Goal: Transaction & Acquisition: Purchase product/service

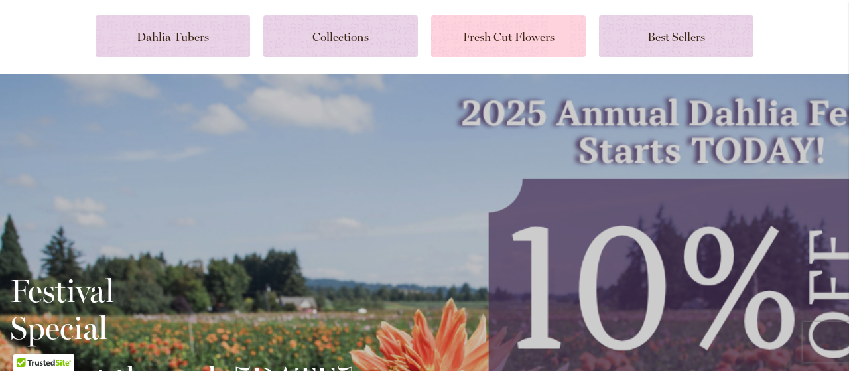
scroll to position [148, 0]
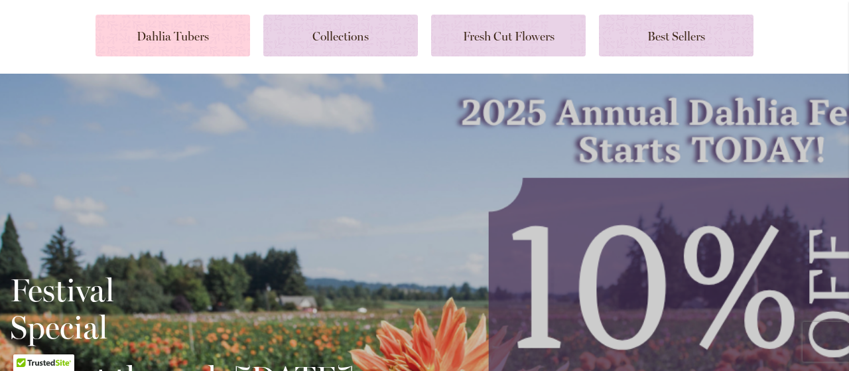
click at [206, 36] on link at bounding box center [172, 36] width 154 height 42
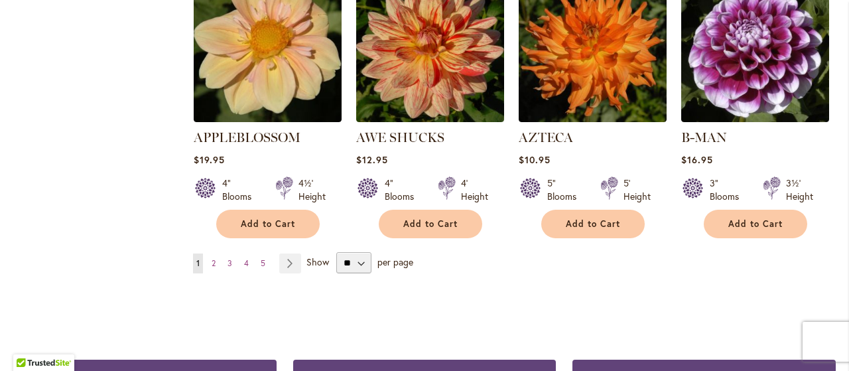
scroll to position [1240, 0]
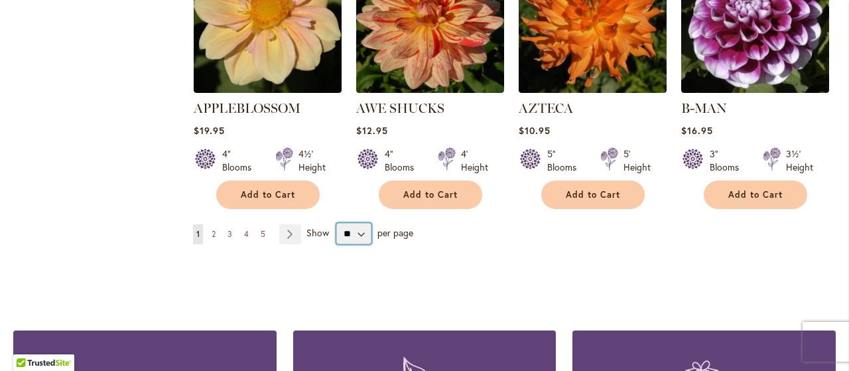
click at [359, 223] on select "** ** ** **" at bounding box center [353, 233] width 35 height 21
select select "**"
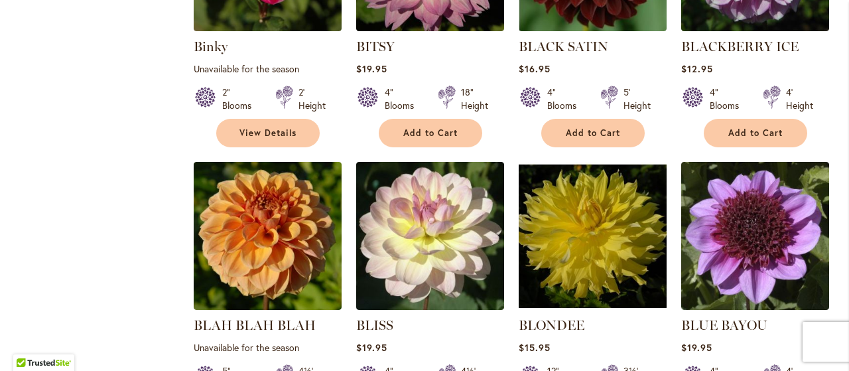
scroll to position [2735, 0]
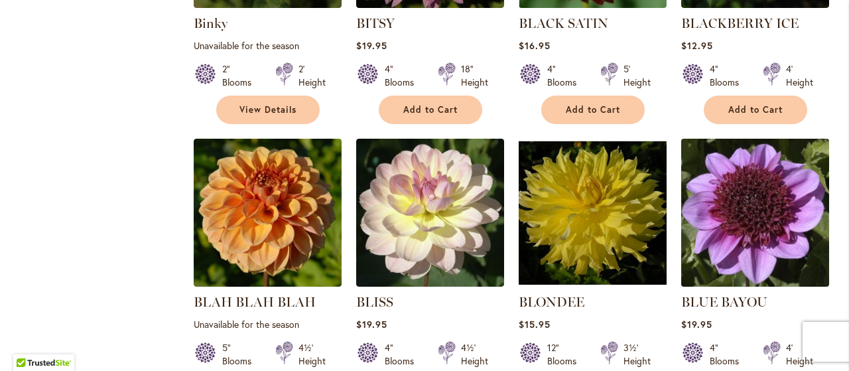
click at [765, 163] on img at bounding box center [754, 212] width 155 height 155
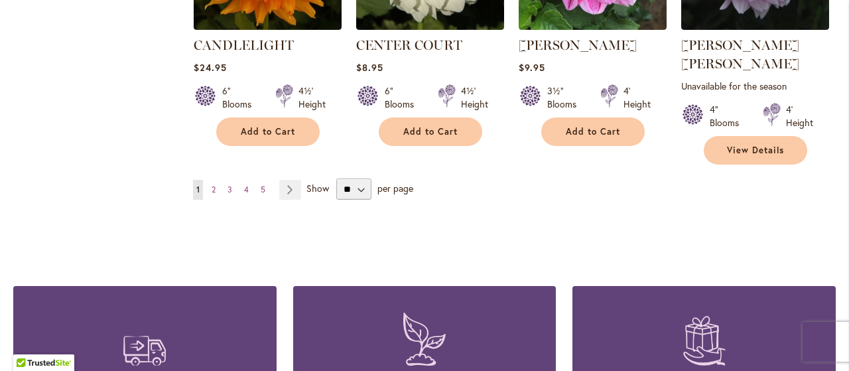
scroll to position [4683, 0]
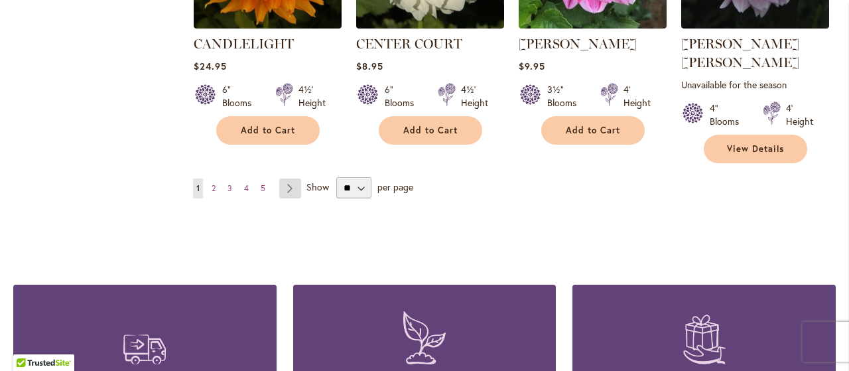
click at [288, 178] on link "Page Next" at bounding box center [290, 188] width 22 height 20
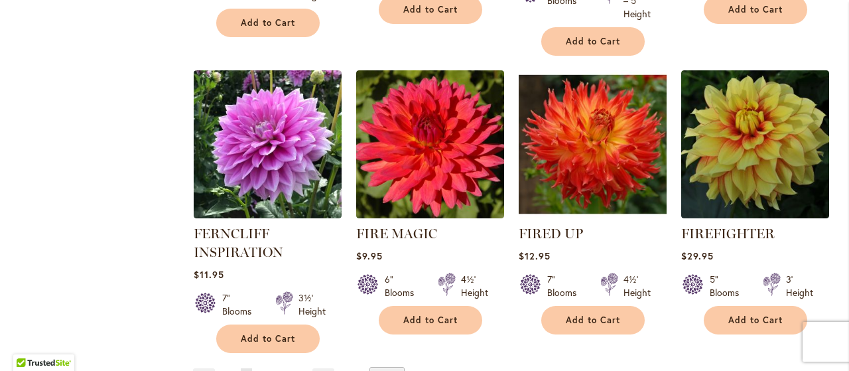
scroll to position [4613, 0]
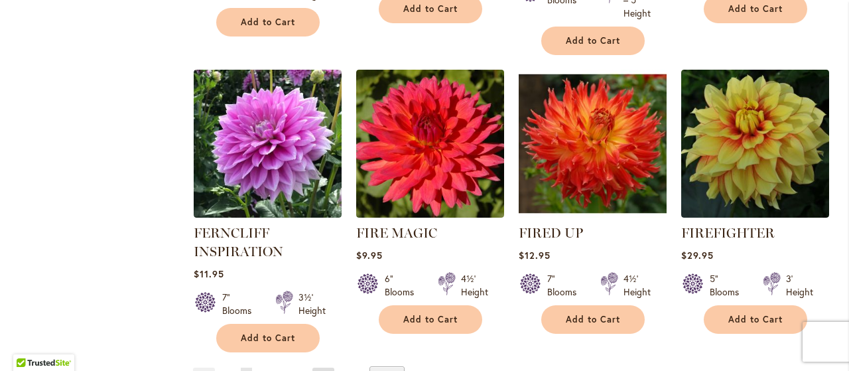
click at [324, 367] on link "Page Next" at bounding box center [323, 377] width 22 height 20
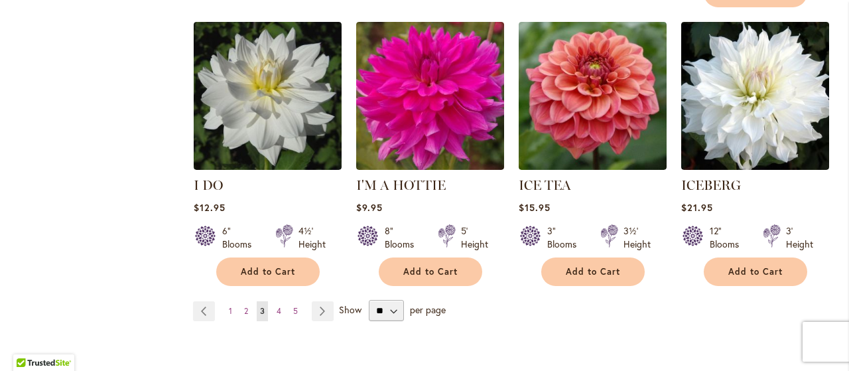
scroll to position [4718, 0]
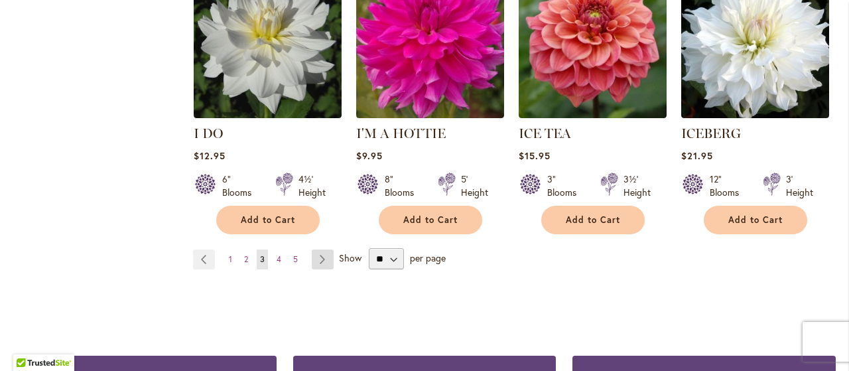
click at [321, 249] on link "Page Next" at bounding box center [323, 259] width 22 height 20
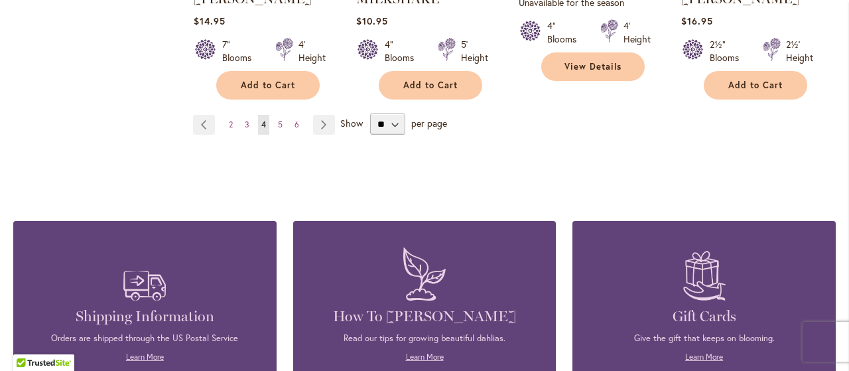
scroll to position [4713, 0]
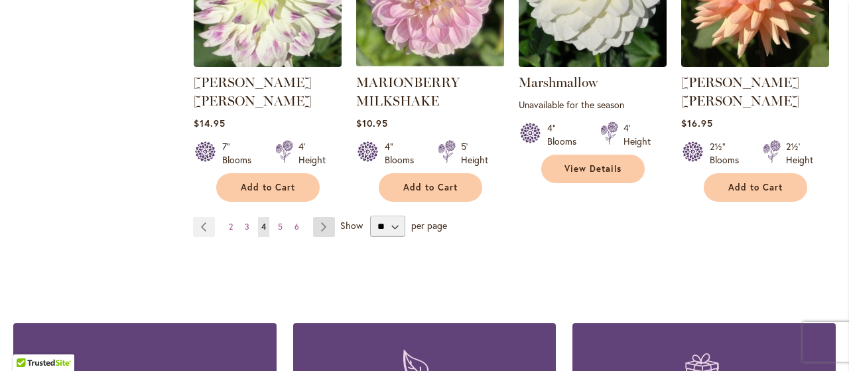
click at [327, 217] on link "Page Next" at bounding box center [324, 227] width 22 height 20
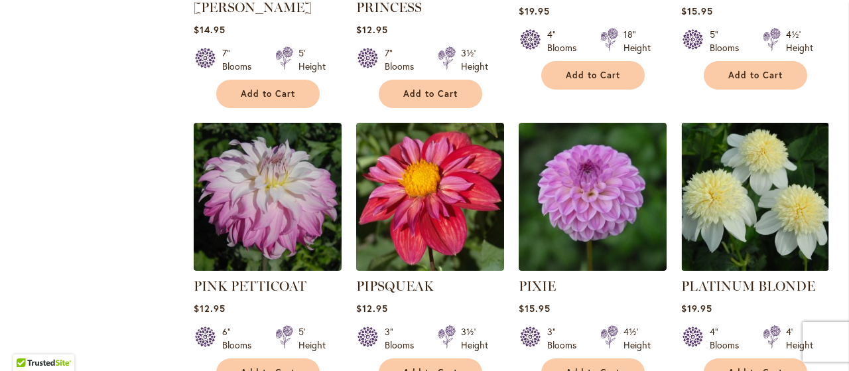
scroll to position [4517, 0]
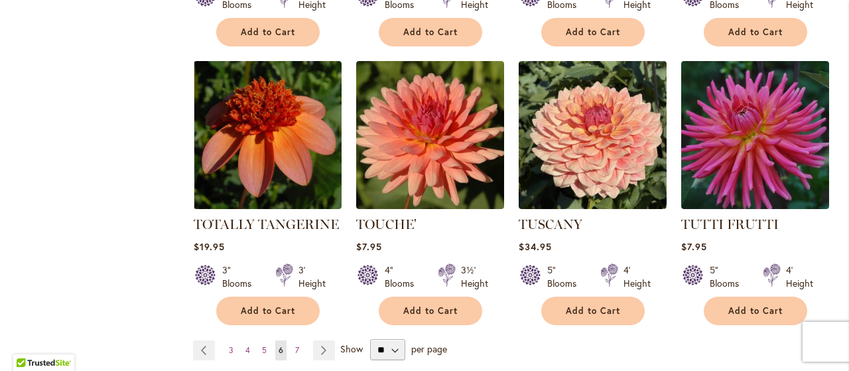
scroll to position [4521, 0]
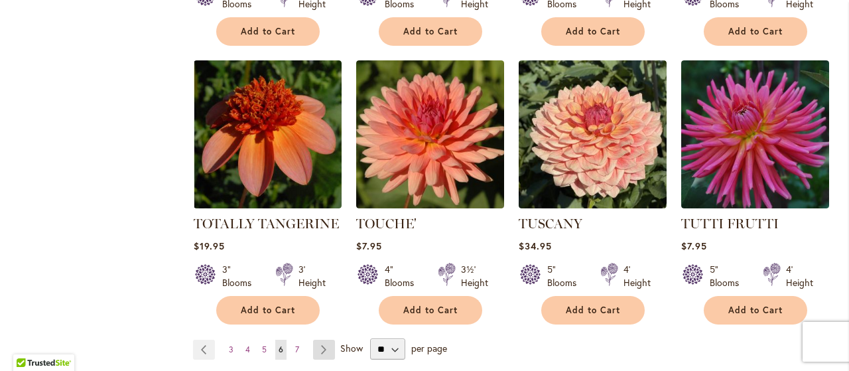
click at [332, 339] on link "Page Next" at bounding box center [324, 349] width 22 height 20
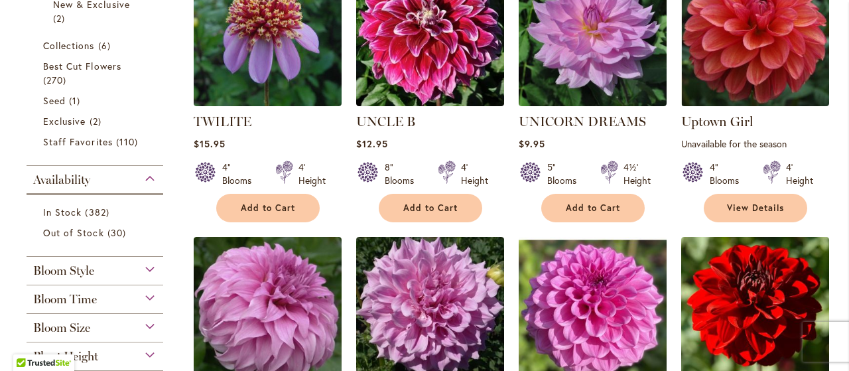
scroll to position [379, 0]
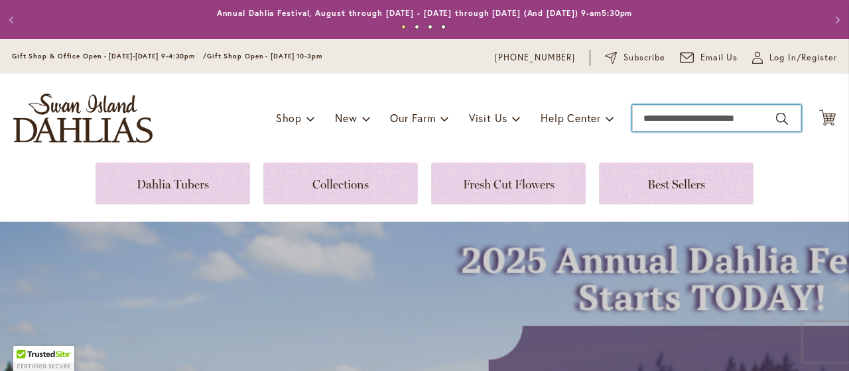
click at [642, 115] on input "Search" at bounding box center [716, 118] width 169 height 27
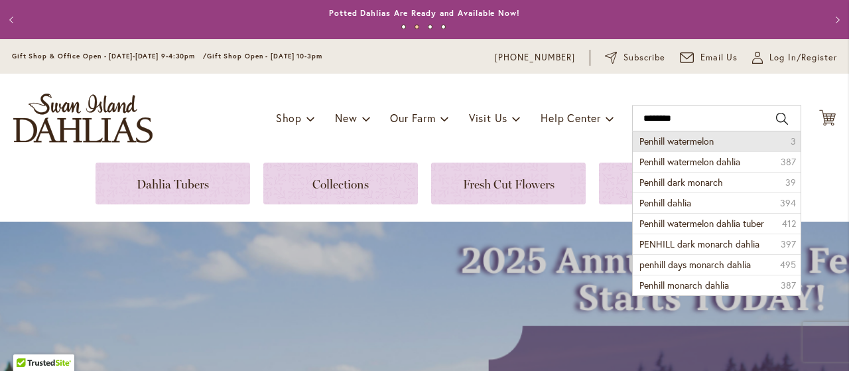
click at [695, 141] on span "Penhill watermelon" at bounding box center [676, 141] width 74 height 13
type input "**********"
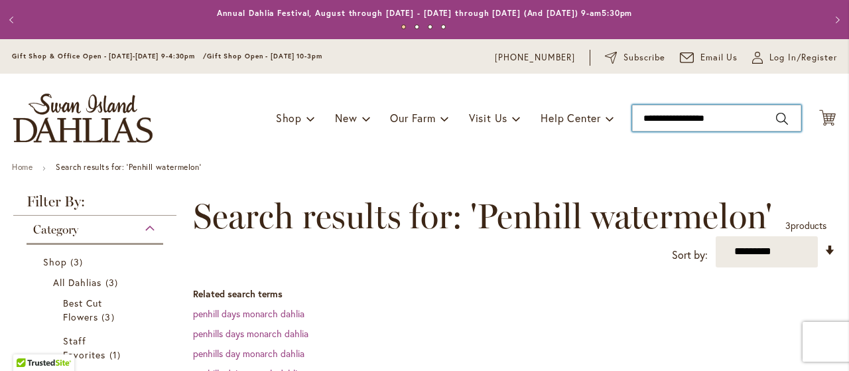
type input "**********"
click at [726, 121] on input "**********" at bounding box center [716, 118] width 169 height 27
drag, startPoint x: 727, startPoint y: 121, endPoint x: 608, endPoint y: 117, distance: 118.8
click at [608, 117] on div "Toggle Nav Shop Dahlia Tubers Collections Fresh Cut Dahlias Gardening Supplies …" at bounding box center [424, 118] width 849 height 89
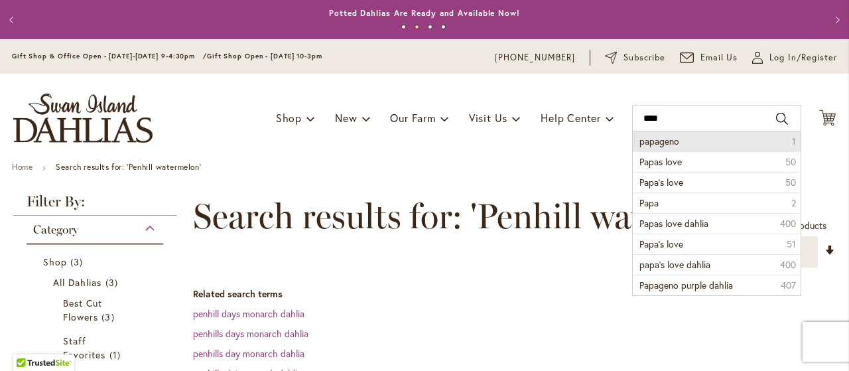
click at [658, 149] on li "papageno 1" at bounding box center [716, 141] width 168 height 20
type input "********"
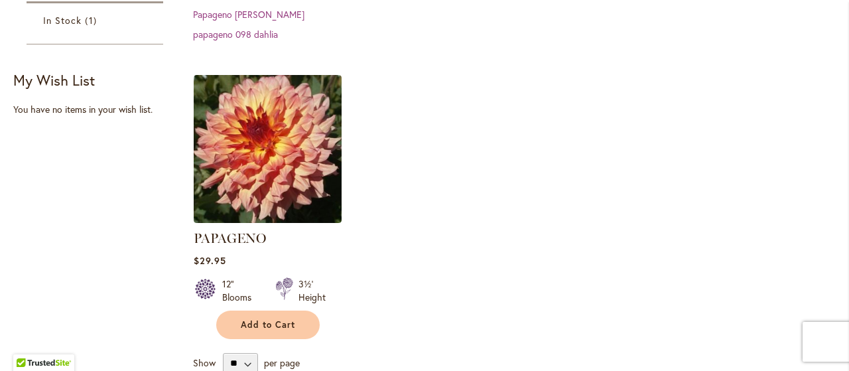
scroll to position [394, 0]
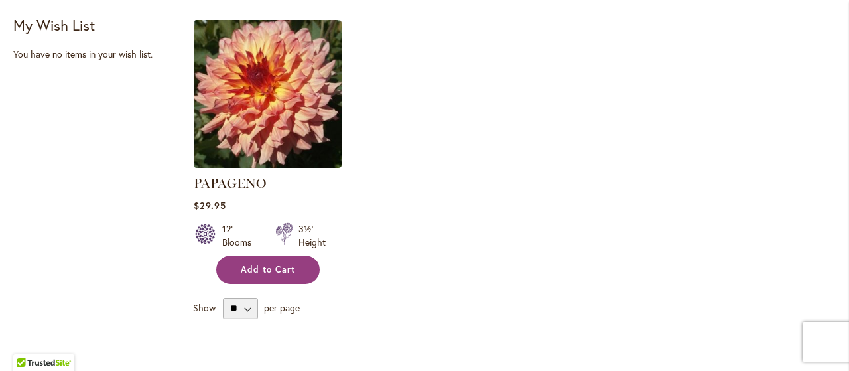
click at [269, 267] on span "Add to Cart" at bounding box center [268, 269] width 54 height 11
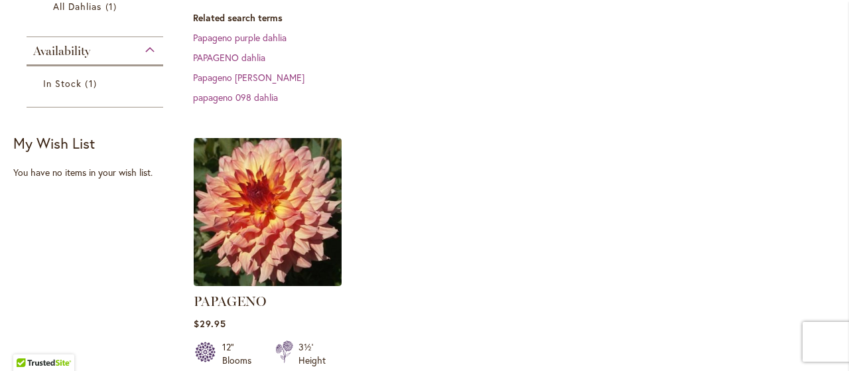
scroll to position [0, 0]
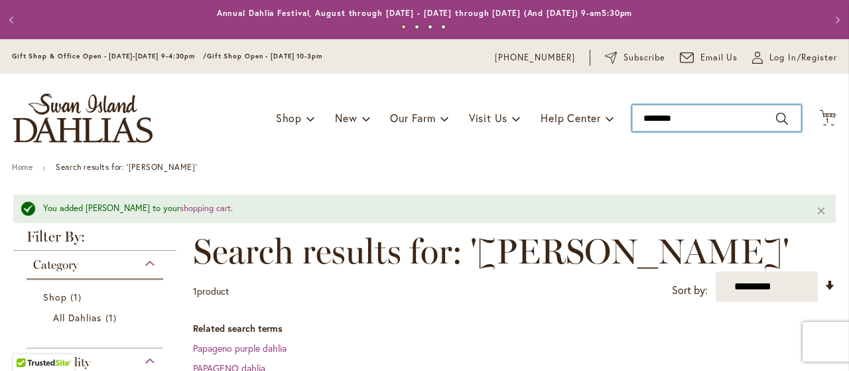
type input "********"
drag, startPoint x: 703, startPoint y: 119, endPoint x: 599, endPoint y: 119, distance: 104.1
click at [599, 119] on div "Toggle Nav Shop Dahlia Tubers Collections Fresh Cut Dahlias Gardening Supplies …" at bounding box center [424, 118] width 849 height 89
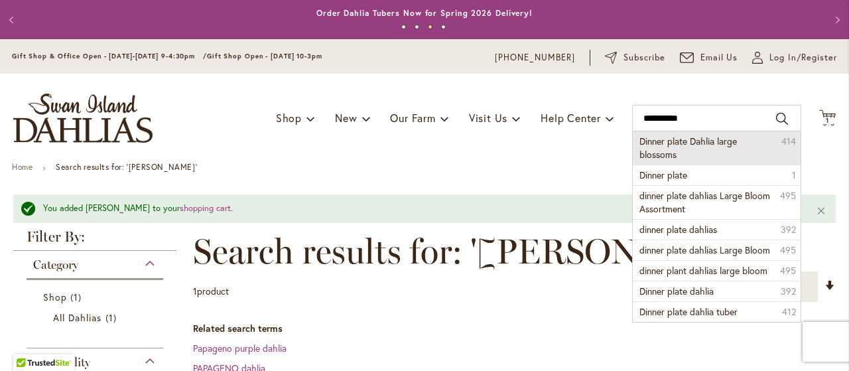
click at [688, 153] on li "Dinner plate Dahlia large blossoms 414" at bounding box center [716, 147] width 168 height 33
type input "**********"
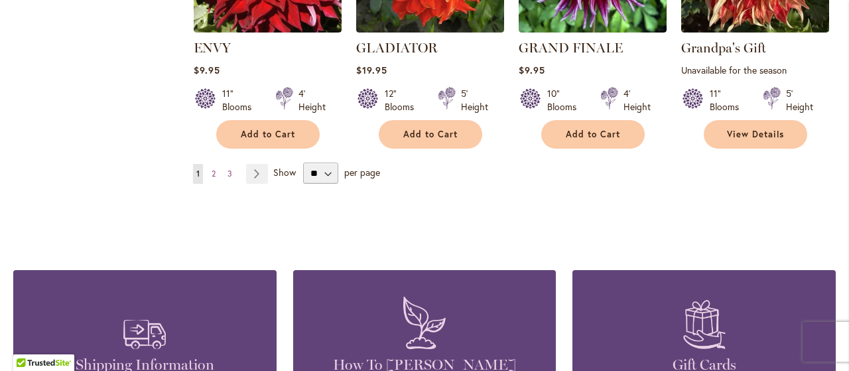
scroll to position [1274, 0]
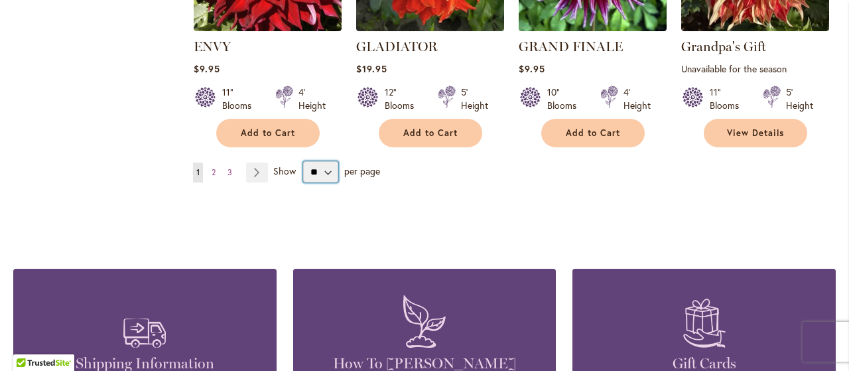
click at [324, 173] on select "** ** ** **" at bounding box center [320, 171] width 35 height 21
select select "**"
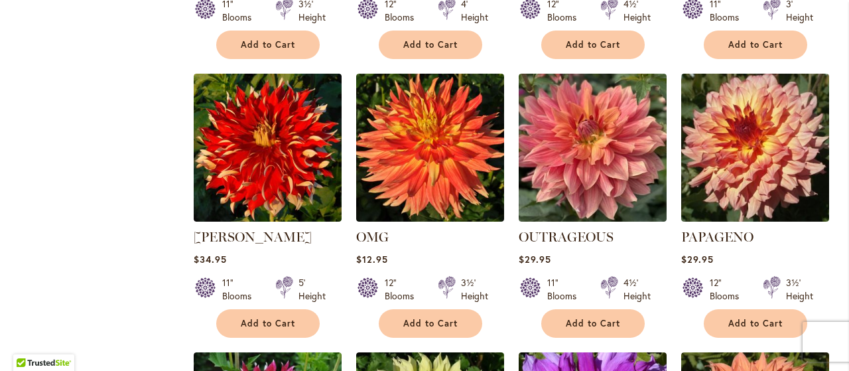
scroll to position [1923, 0]
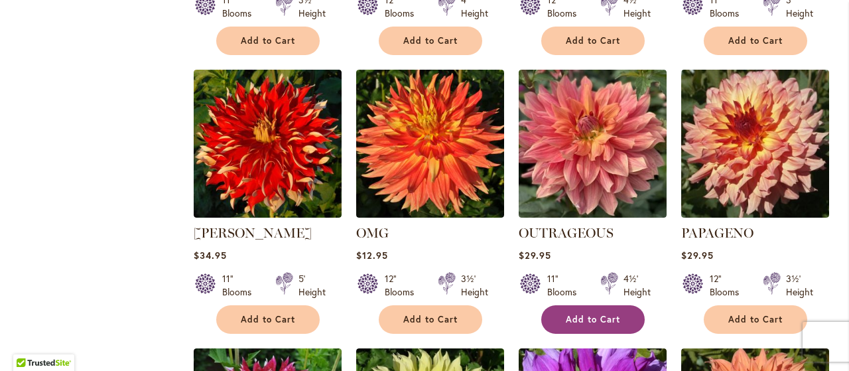
click at [580, 305] on button "Add to Cart" at bounding box center [592, 319] width 103 height 29
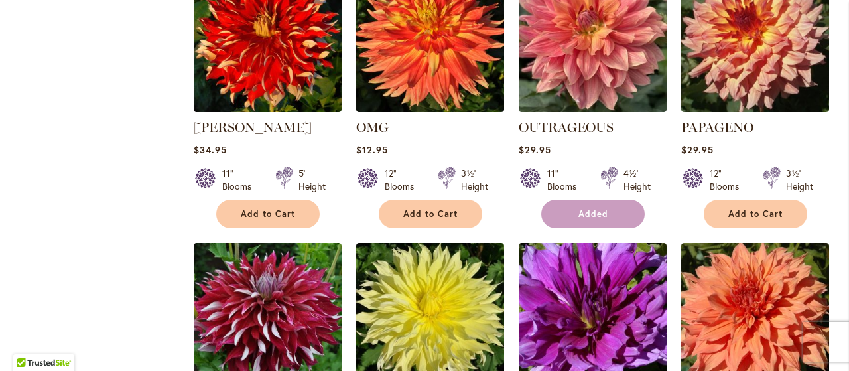
scroll to position [1982, 0]
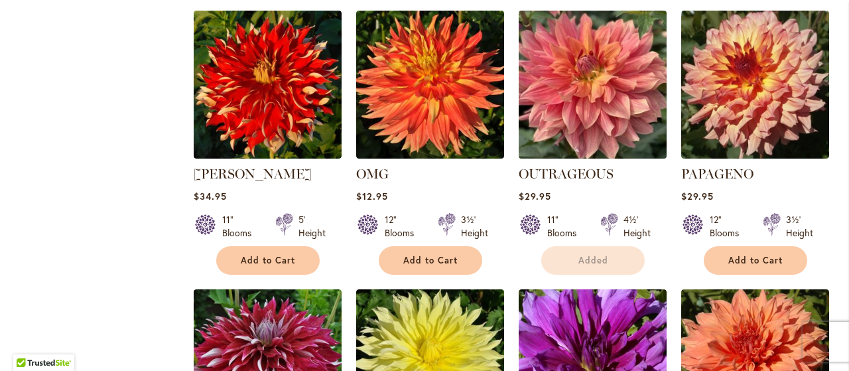
click at [603, 113] on img at bounding box center [591, 84] width 155 height 155
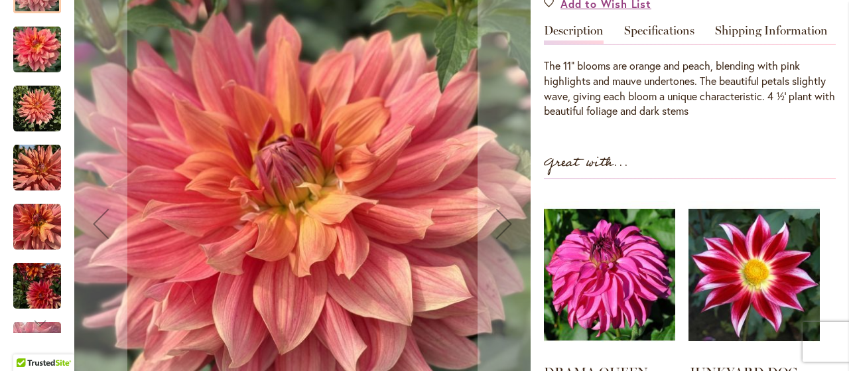
scroll to position [414, 0]
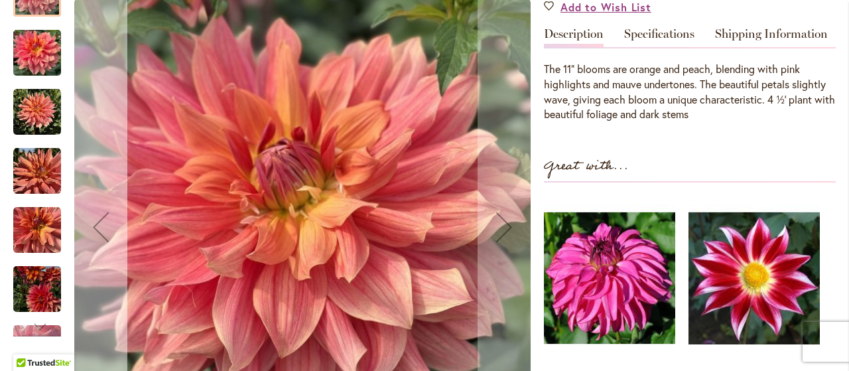
click at [90, 218] on div "Previous" at bounding box center [100, 226] width 53 height 53
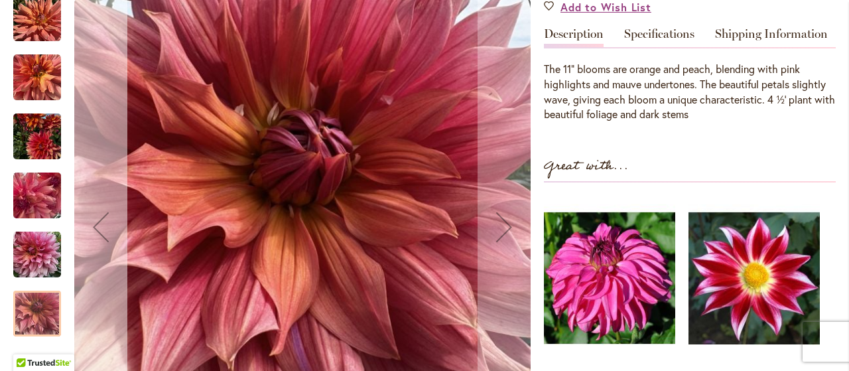
click at [98, 221] on div "Previous" at bounding box center [100, 226] width 53 height 53
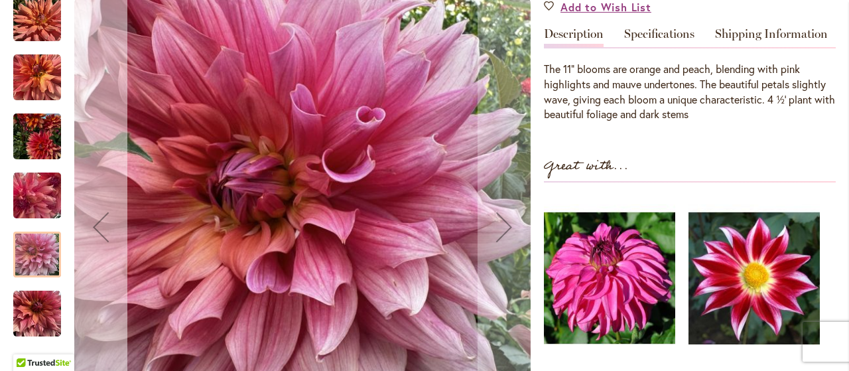
click at [98, 220] on div "Previous" at bounding box center [100, 226] width 53 height 53
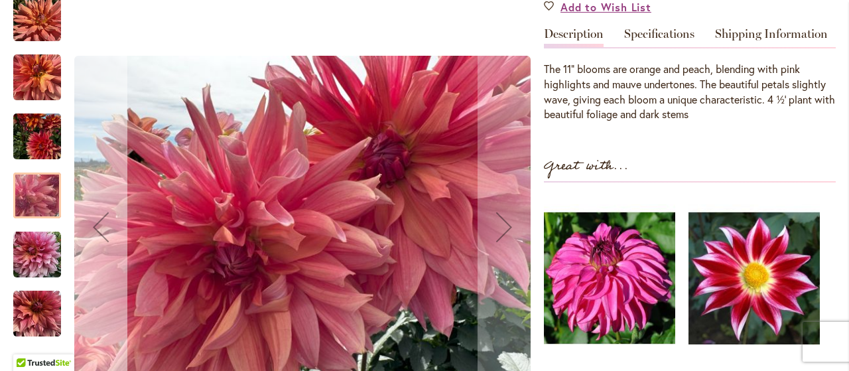
click at [98, 220] on div "Previous" at bounding box center [100, 226] width 53 height 53
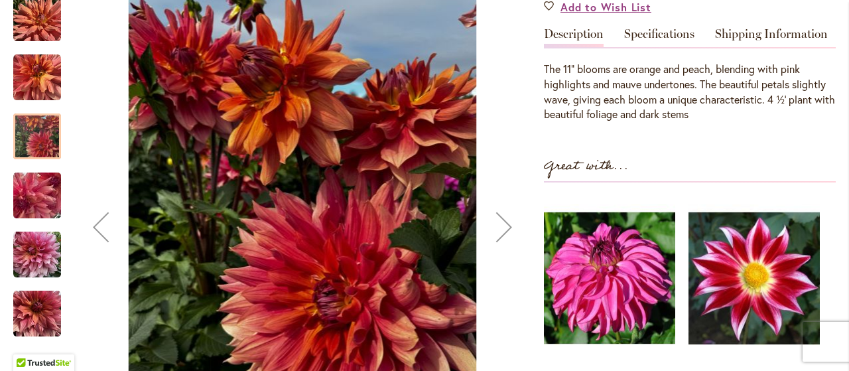
click at [98, 219] on div "Previous" at bounding box center [100, 226] width 53 height 53
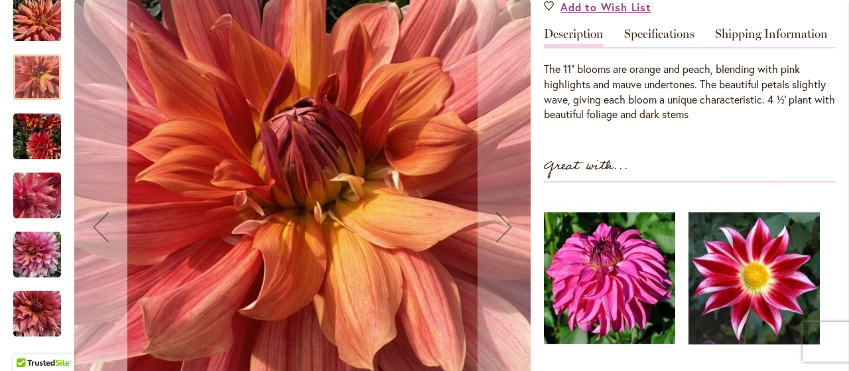
click at [98, 219] on div "Previous" at bounding box center [100, 226] width 53 height 53
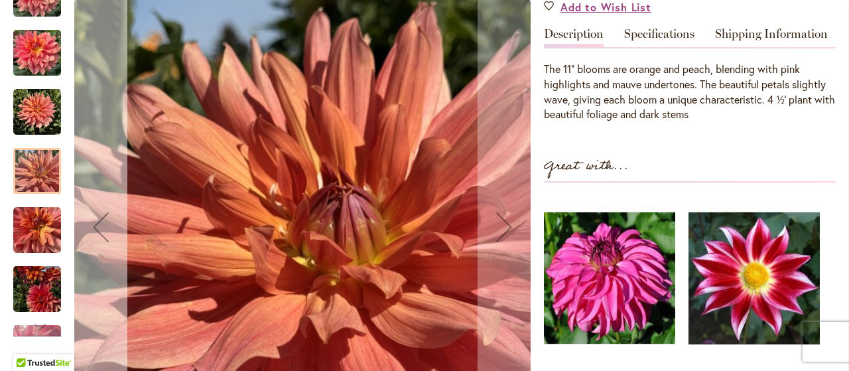
click at [98, 219] on div "Previous" at bounding box center [100, 226] width 53 height 53
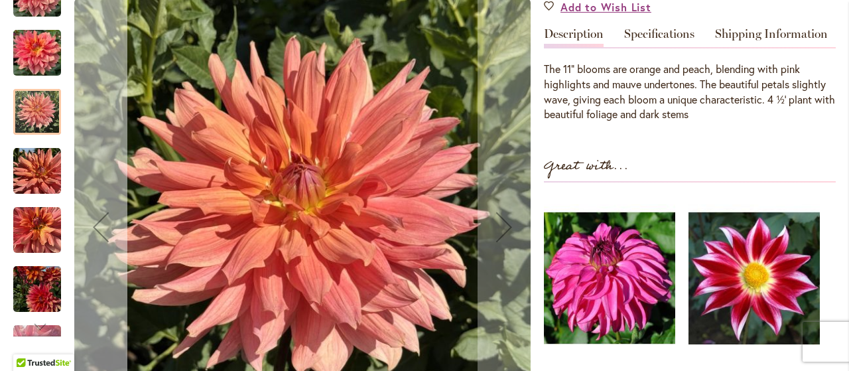
click at [98, 219] on div "Previous" at bounding box center [100, 226] width 53 height 53
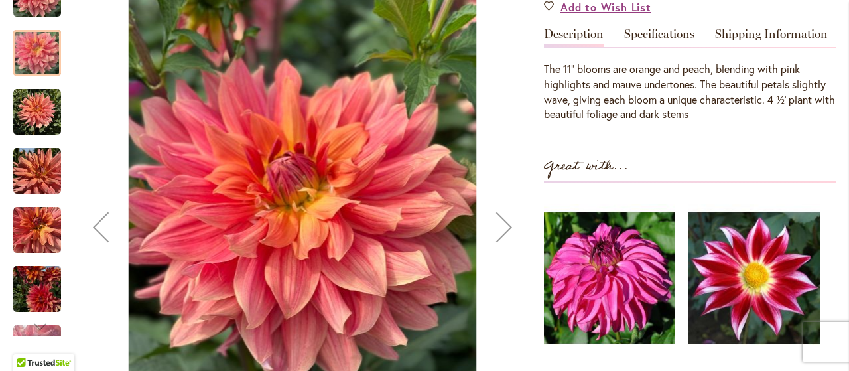
click at [98, 219] on div "Previous" at bounding box center [100, 226] width 53 height 53
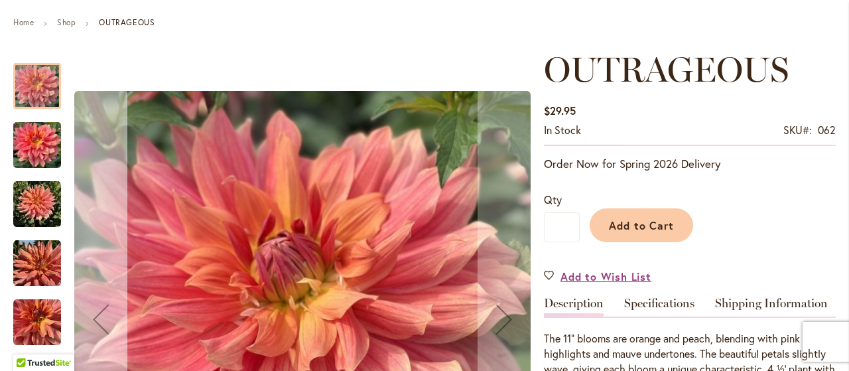
scroll to position [0, 0]
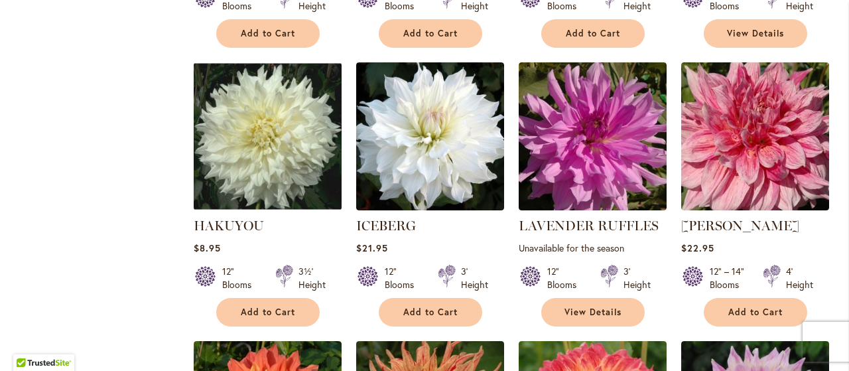
scroll to position [1372, 0]
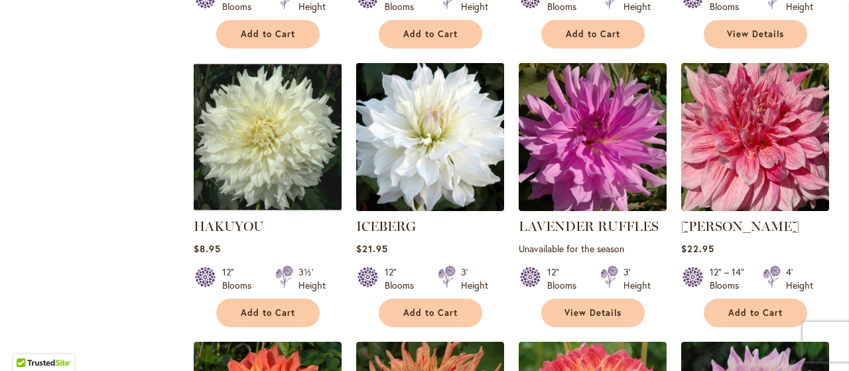
click at [432, 139] on img at bounding box center [429, 136] width 155 height 155
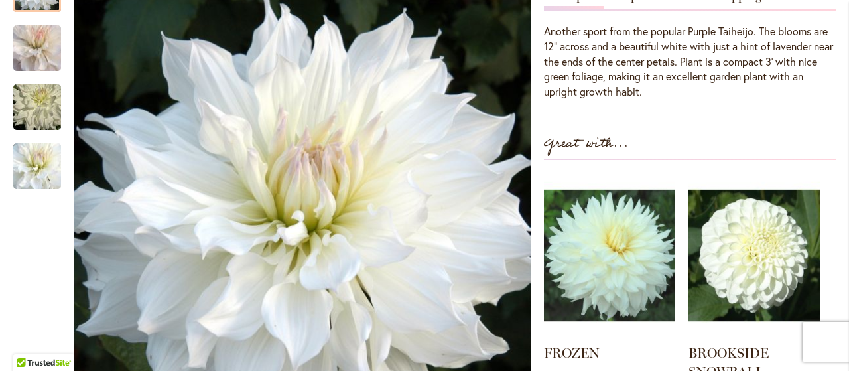
scroll to position [460, 0]
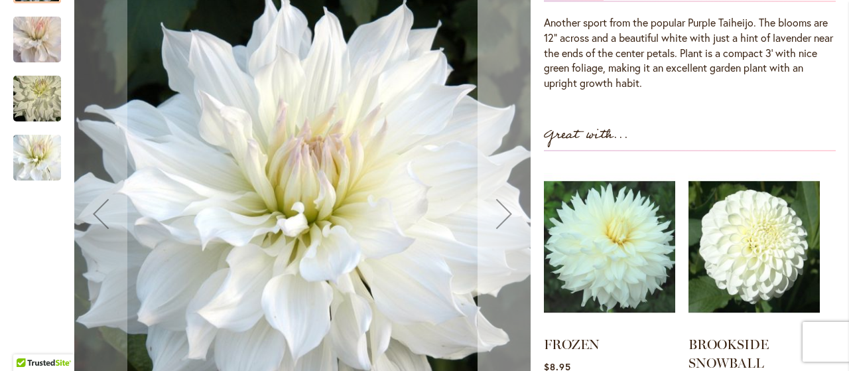
click at [510, 210] on div "Next" at bounding box center [503, 213] width 53 height 53
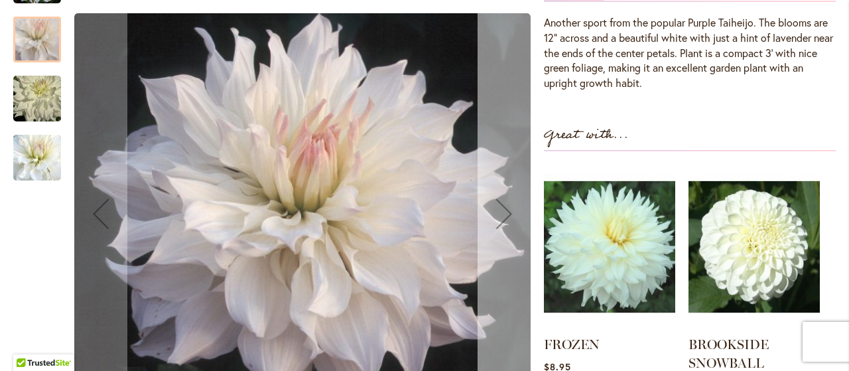
click at [510, 210] on div "Next" at bounding box center [503, 213] width 53 height 53
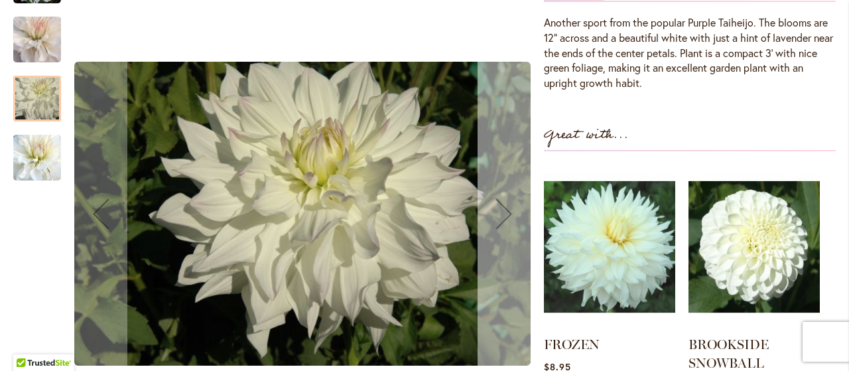
click at [510, 210] on div "Next" at bounding box center [503, 213] width 53 height 53
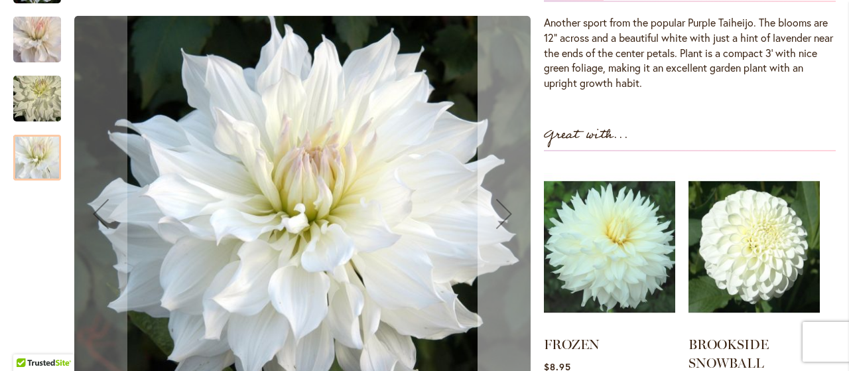
click at [510, 210] on div "Next" at bounding box center [503, 213] width 53 height 53
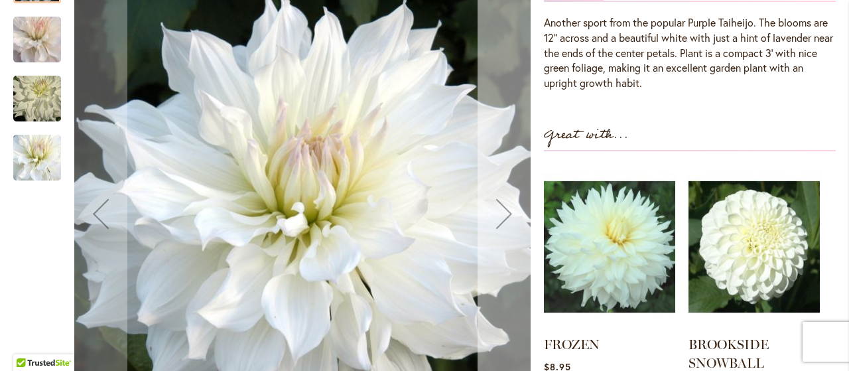
click at [510, 210] on div "Next" at bounding box center [503, 213] width 53 height 53
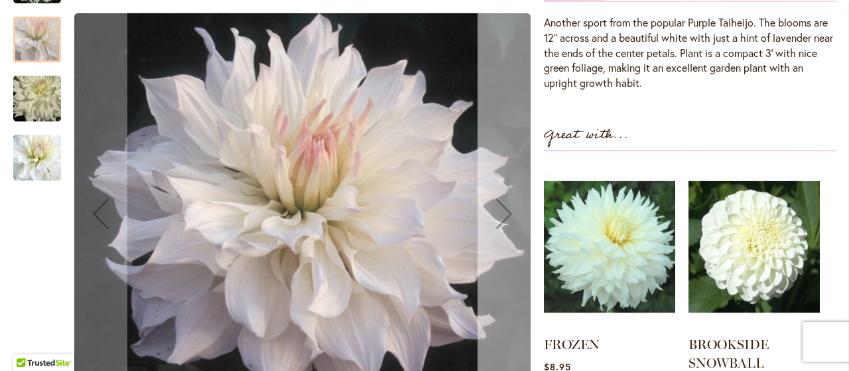
click at [510, 210] on div "Next" at bounding box center [503, 213] width 53 height 53
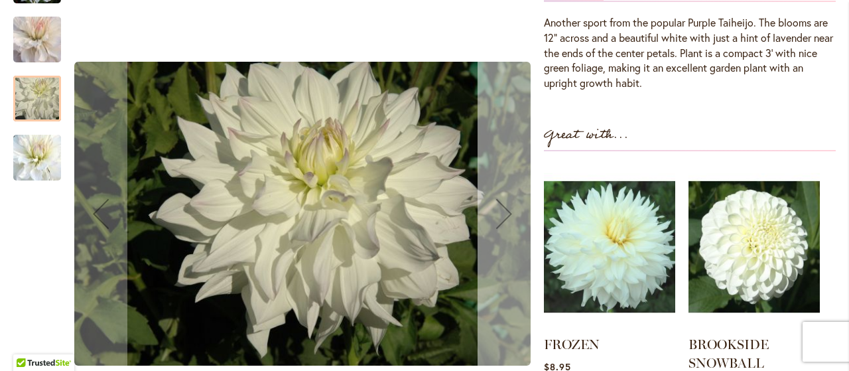
click at [510, 210] on div "Next" at bounding box center [503, 213] width 53 height 53
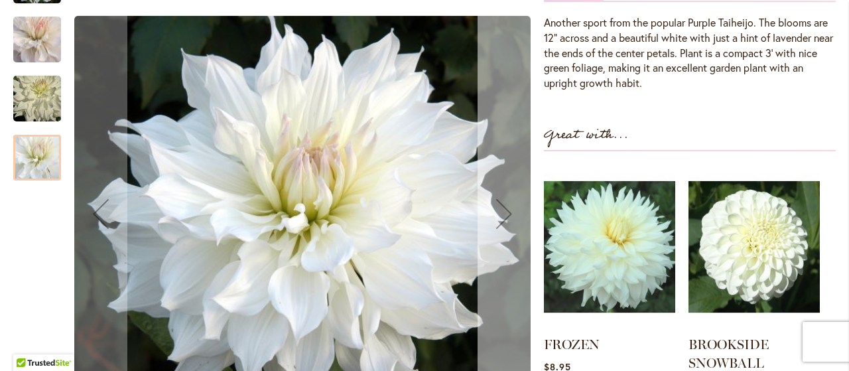
click at [510, 210] on div "Next" at bounding box center [503, 213] width 53 height 53
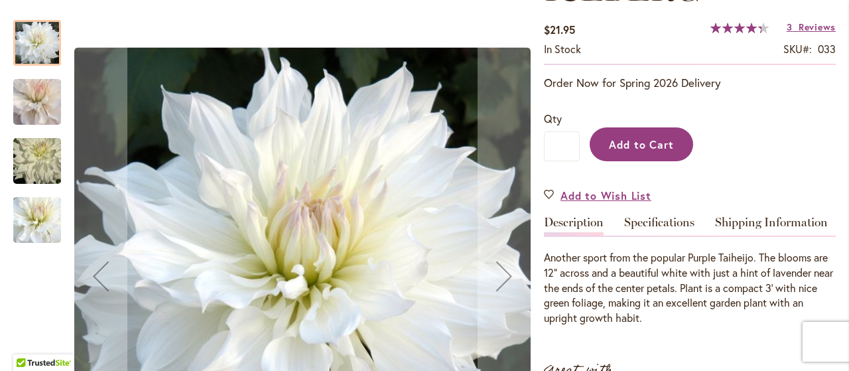
scroll to position [221, 0]
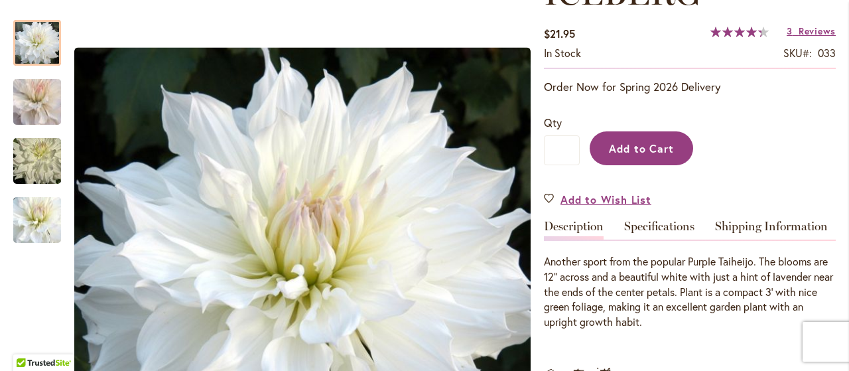
click at [643, 158] on button "Add to Cart" at bounding box center [640, 148] width 103 height 34
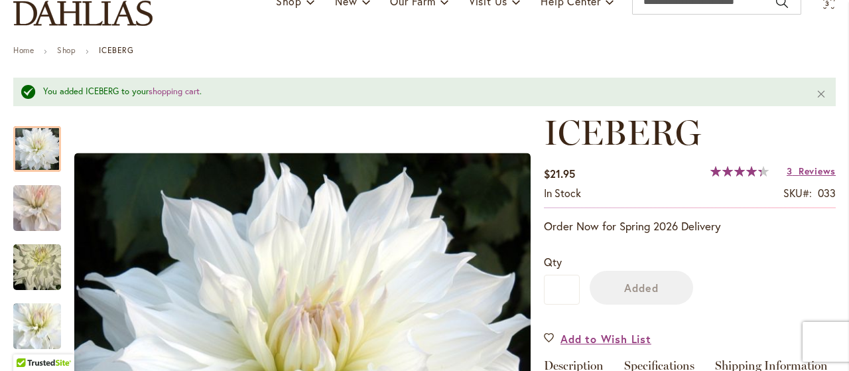
scroll to position [0, 0]
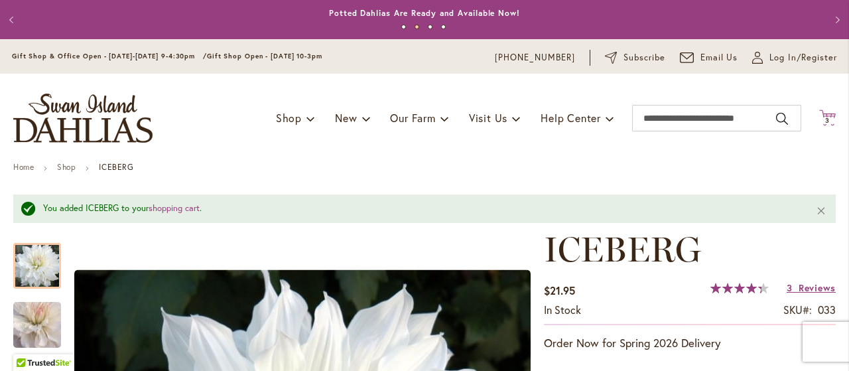
click at [829, 117] on span "3 3 items" at bounding box center [827, 120] width 13 height 7
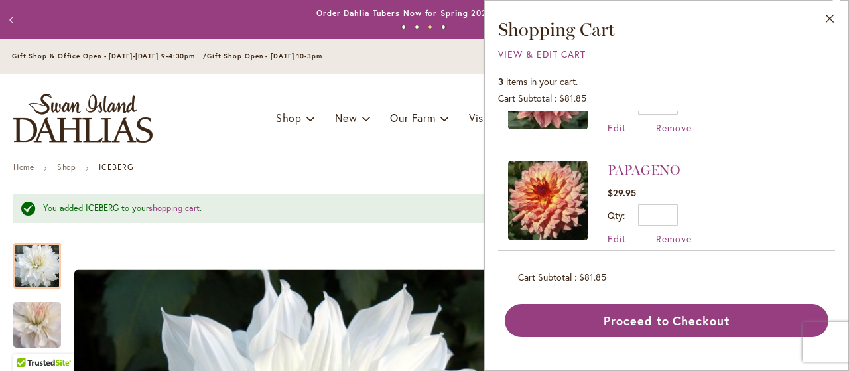
scroll to position [197, 0]
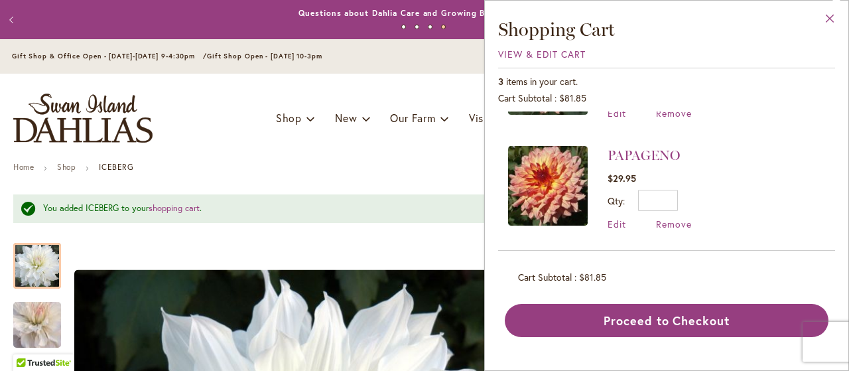
click at [834, 21] on button "Close" at bounding box center [829, 22] width 36 height 42
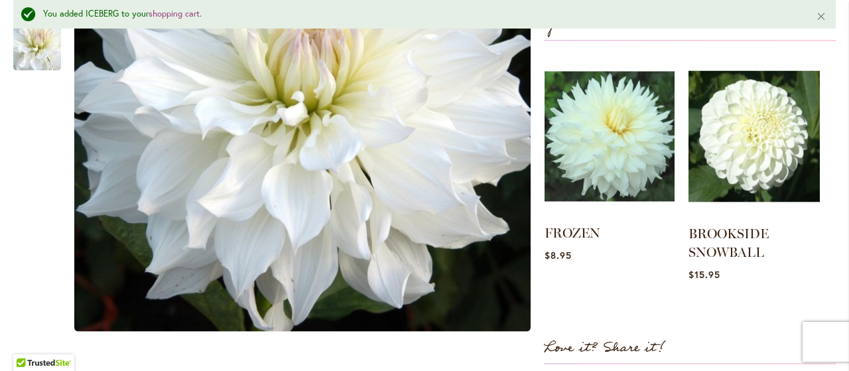
scroll to position [594, 0]
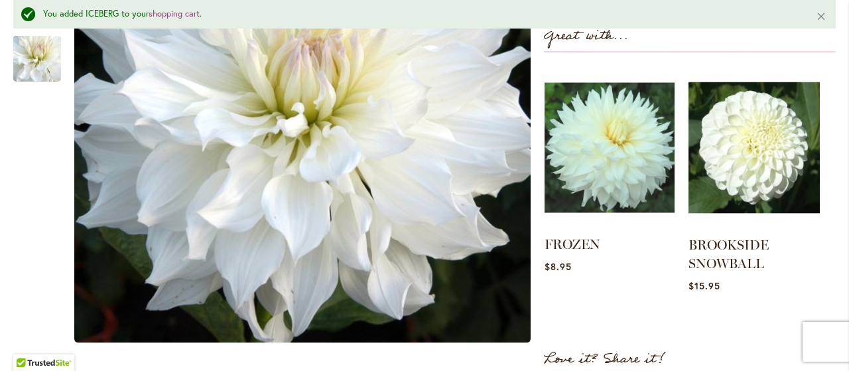
click at [610, 191] on img at bounding box center [609, 147] width 130 height 162
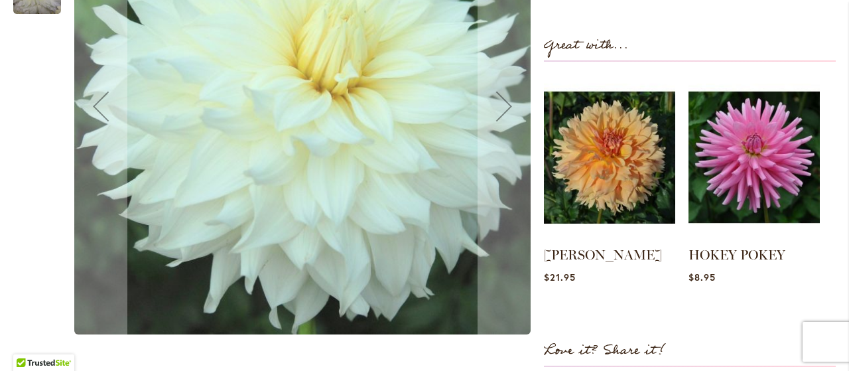
scroll to position [436, 0]
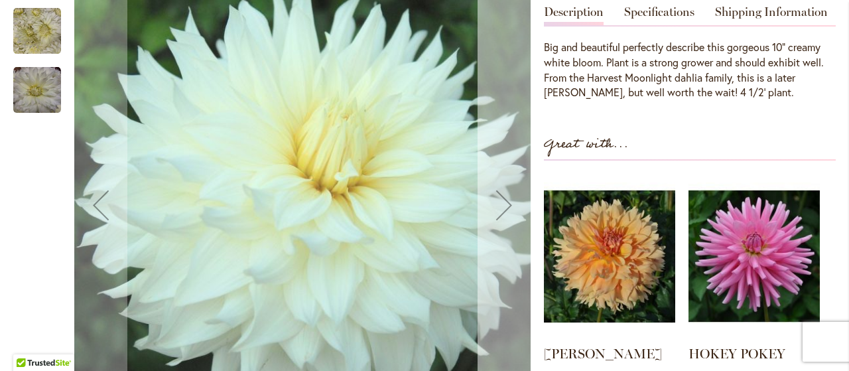
click at [502, 206] on div "Next" at bounding box center [503, 204] width 53 height 53
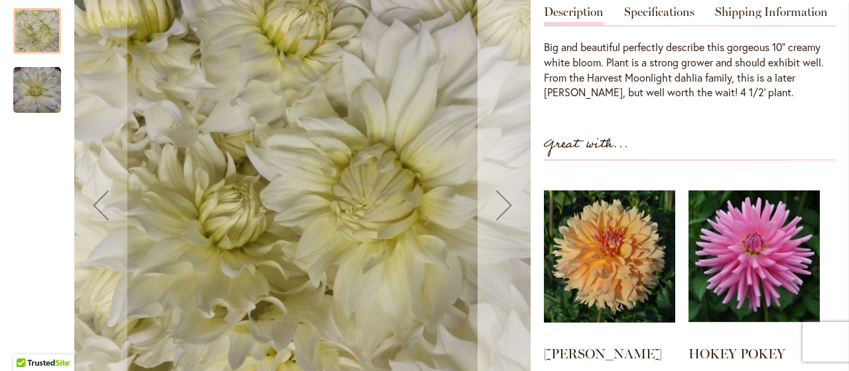
click at [502, 206] on div "Next" at bounding box center [503, 204] width 53 height 53
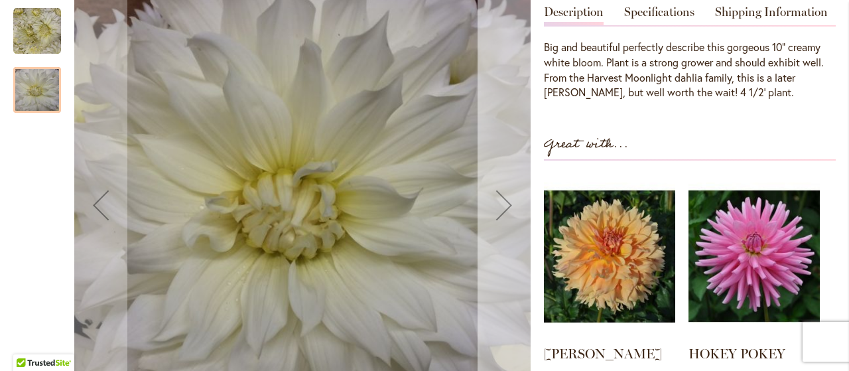
click at [502, 206] on div "Next" at bounding box center [503, 204] width 53 height 53
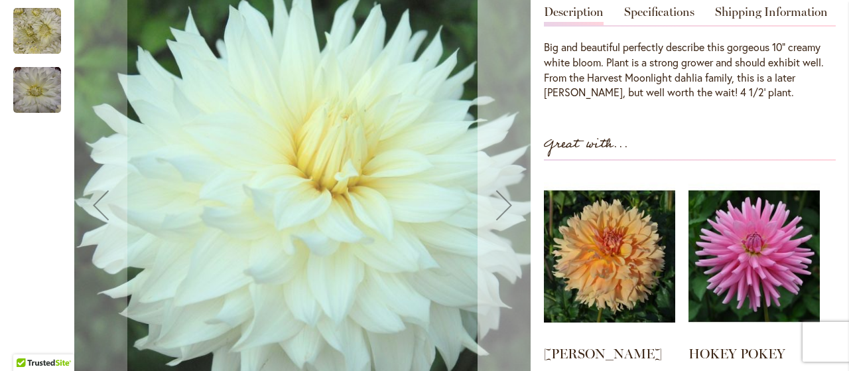
click at [502, 207] on div "Next" at bounding box center [503, 204] width 53 height 53
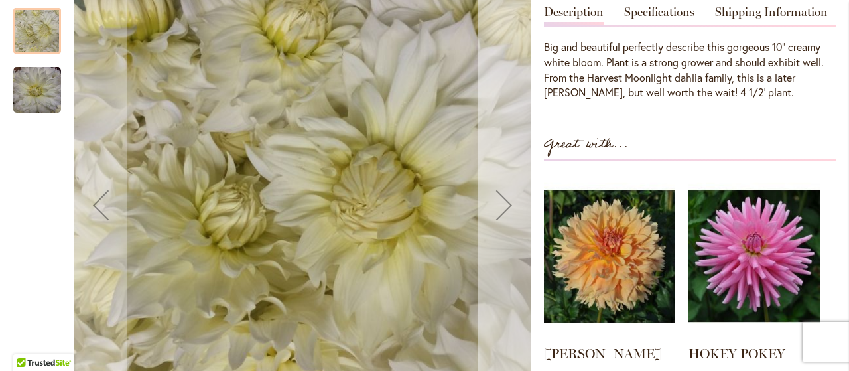
click at [502, 208] on div "Next" at bounding box center [503, 204] width 53 height 53
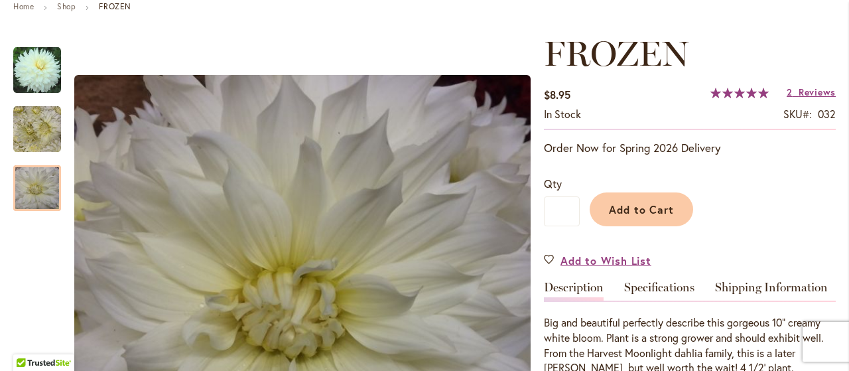
scroll to position [0, 0]
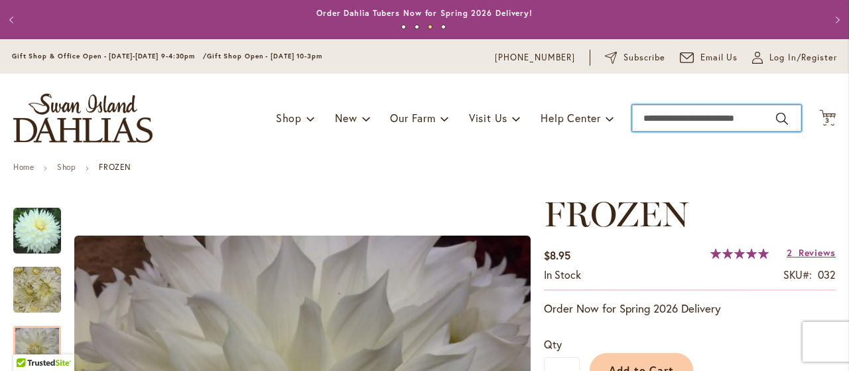
click at [671, 113] on input "Search" at bounding box center [716, 118] width 169 height 27
type input "*****"
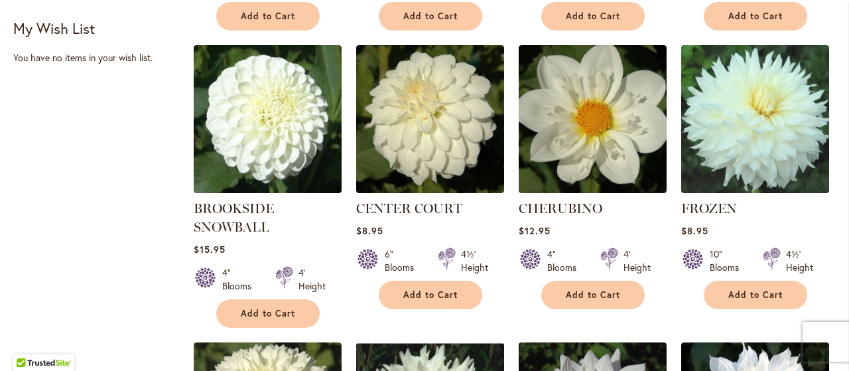
scroll to position [552, 0]
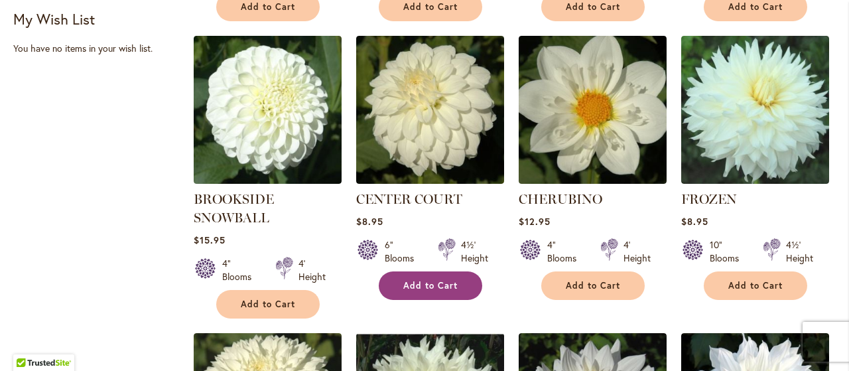
click at [417, 286] on span "Add to Cart" at bounding box center [430, 285] width 54 height 11
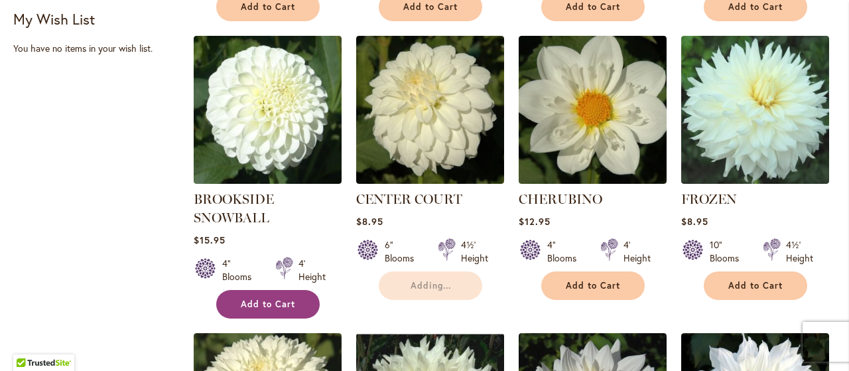
click at [278, 307] on span "Add to Cart" at bounding box center [268, 303] width 54 height 11
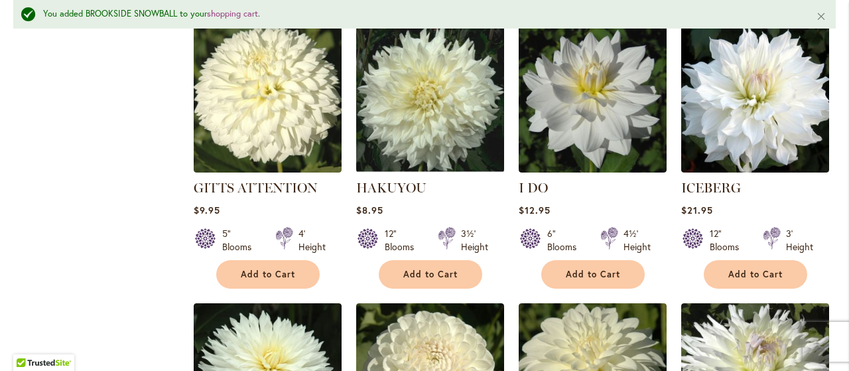
scroll to position [896, 0]
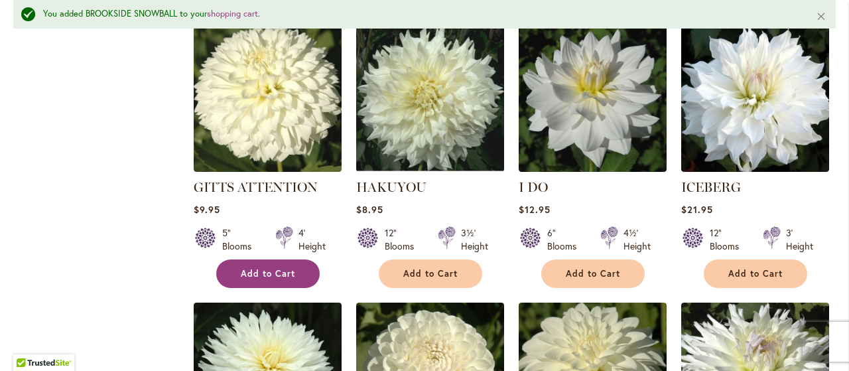
click at [291, 272] on span "Add to Cart" at bounding box center [268, 273] width 54 height 11
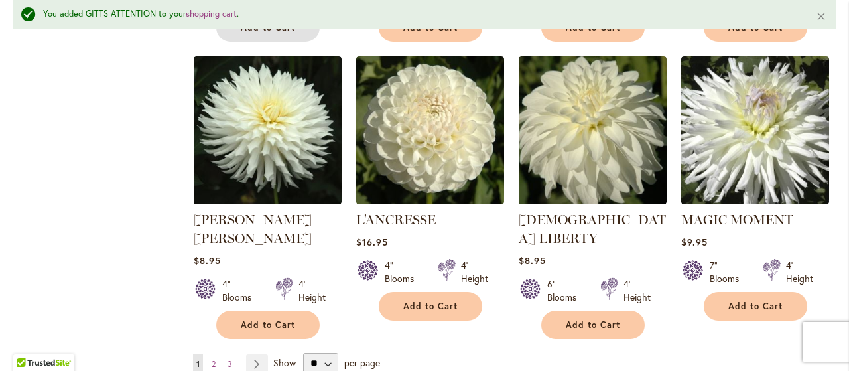
scroll to position [1142, 0]
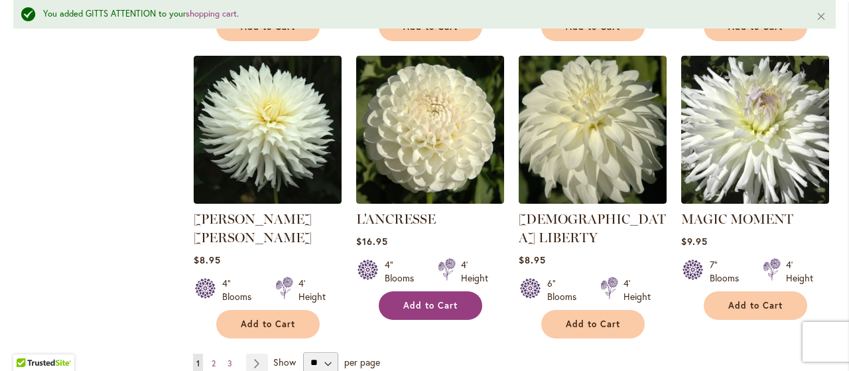
click at [445, 301] on span "Add to Cart" at bounding box center [430, 305] width 54 height 11
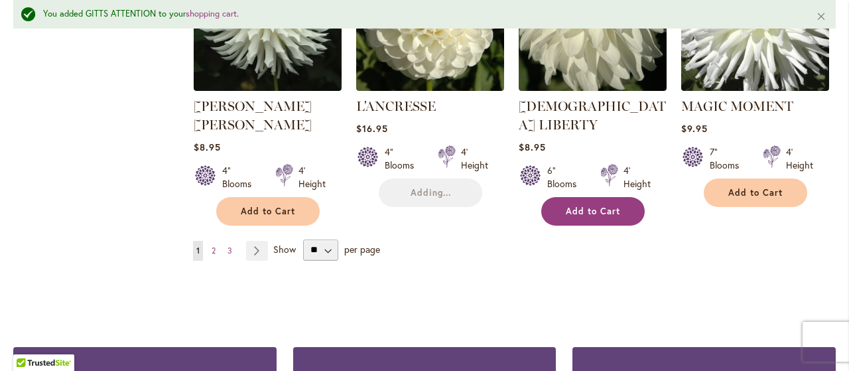
scroll to position [1270, 0]
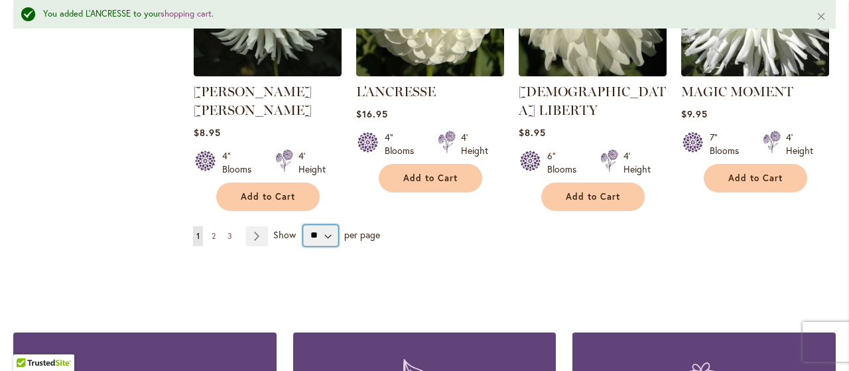
click at [324, 225] on select "** ** ** **" at bounding box center [320, 235] width 35 height 21
select select "**"
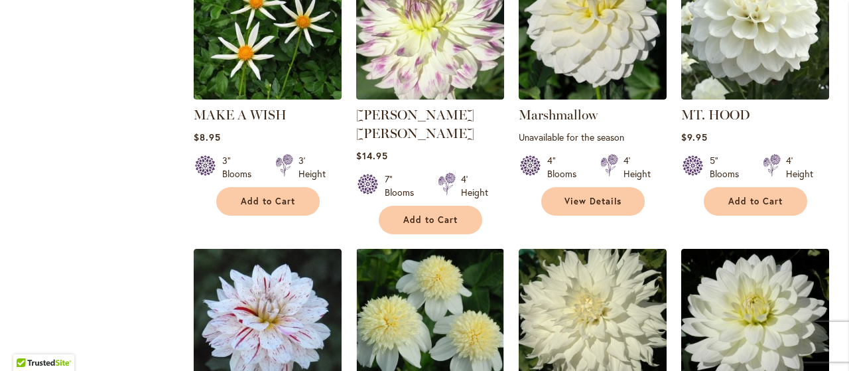
scroll to position [1510, 0]
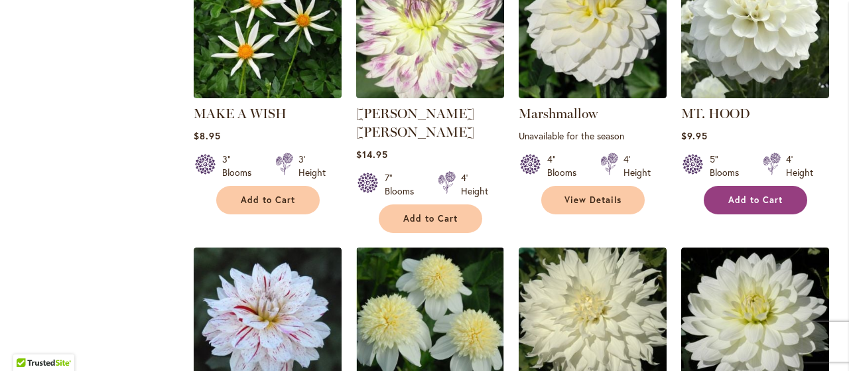
click at [728, 194] on span "Add to Cart" at bounding box center [755, 199] width 54 height 11
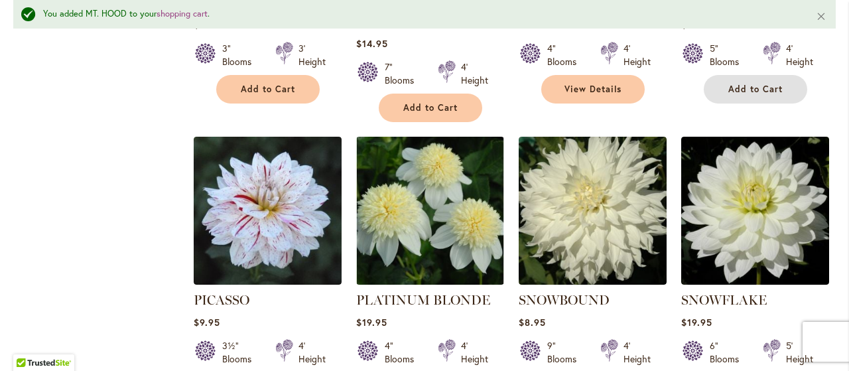
scroll to position [1690, 0]
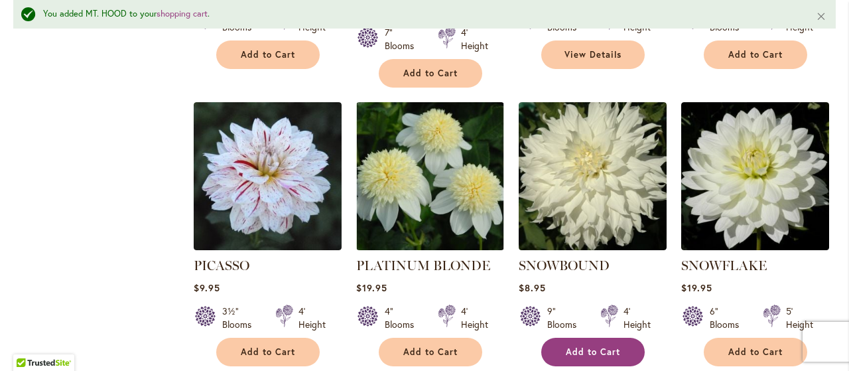
click at [595, 346] on span "Add to Cart" at bounding box center [593, 351] width 54 height 11
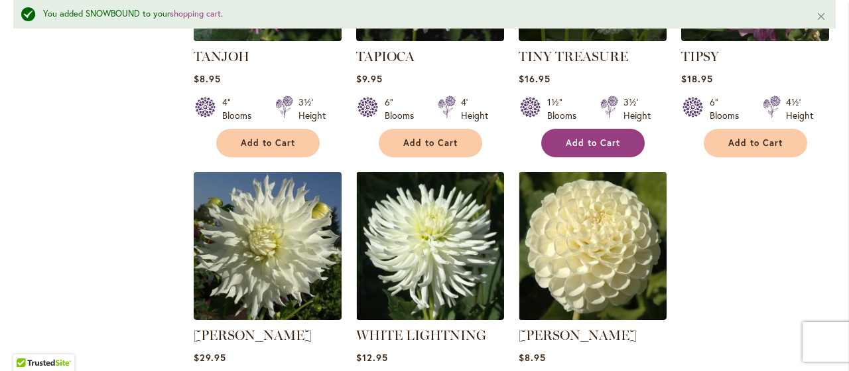
scroll to position [2499, 0]
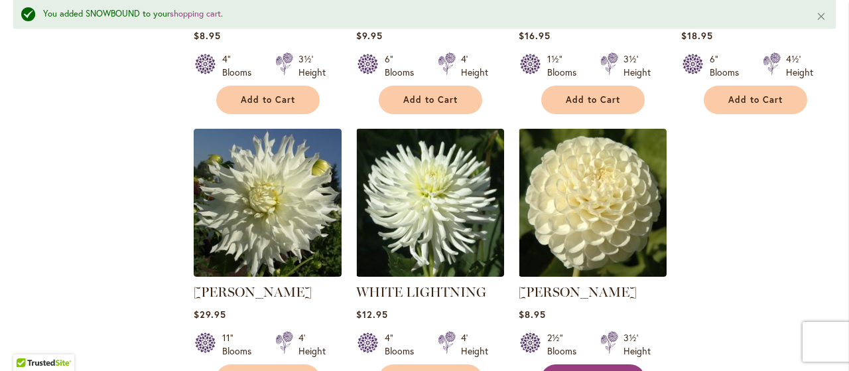
click at [597, 370] on span "Add to Cart" at bounding box center [593, 378] width 54 height 11
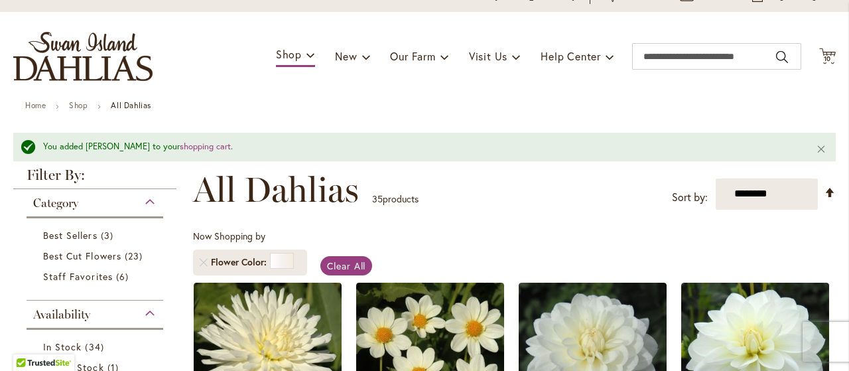
scroll to position [0, 0]
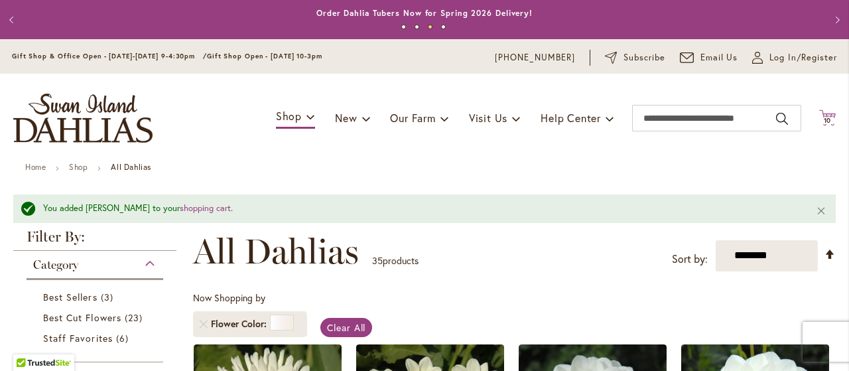
click at [830, 116] on icon at bounding box center [827, 117] width 17 height 16
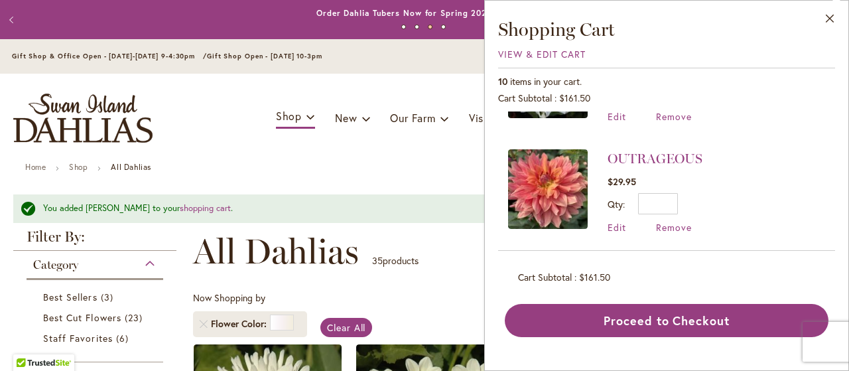
scroll to position [965, 0]
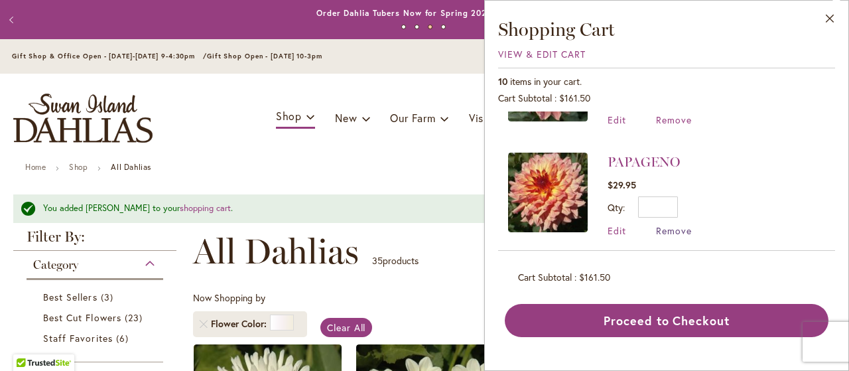
click at [676, 224] on span "Remove" at bounding box center [674, 230] width 36 height 13
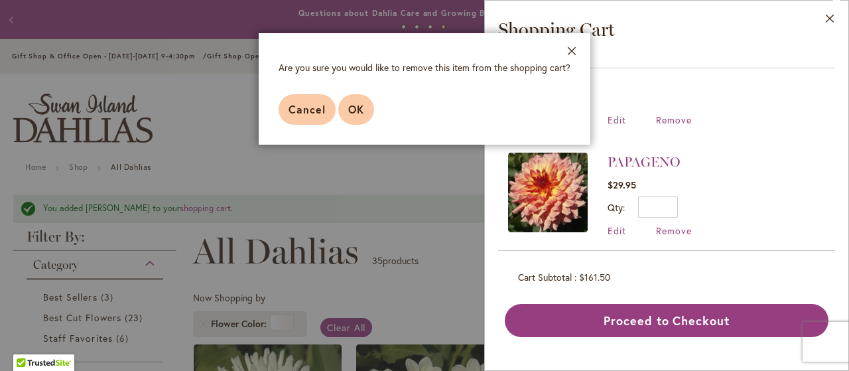
click at [358, 101] on button "OK" at bounding box center [356, 109] width 36 height 30
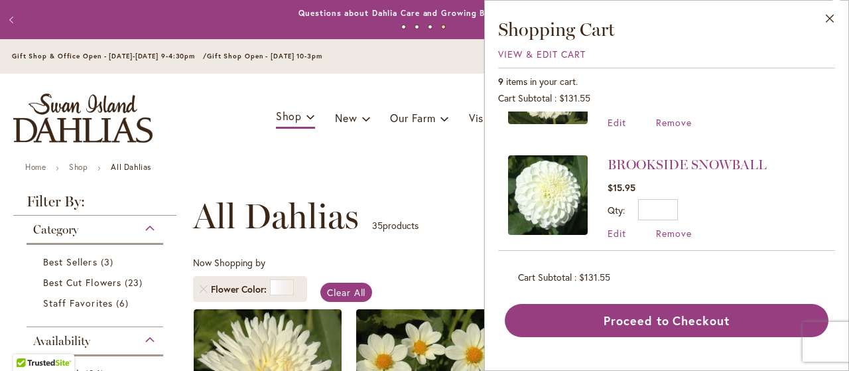
scroll to position [855, 0]
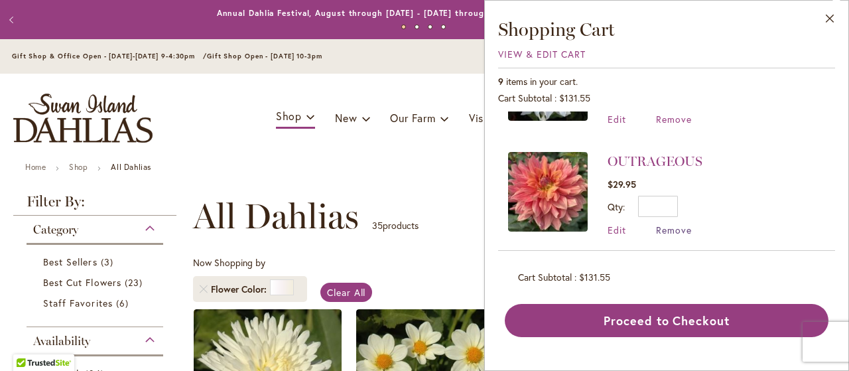
click at [671, 224] on span "Remove" at bounding box center [674, 229] width 36 height 13
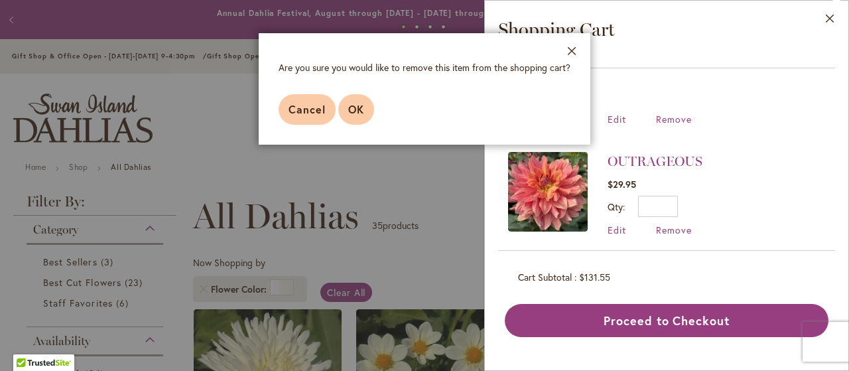
click at [359, 117] on button "OK" at bounding box center [356, 109] width 36 height 30
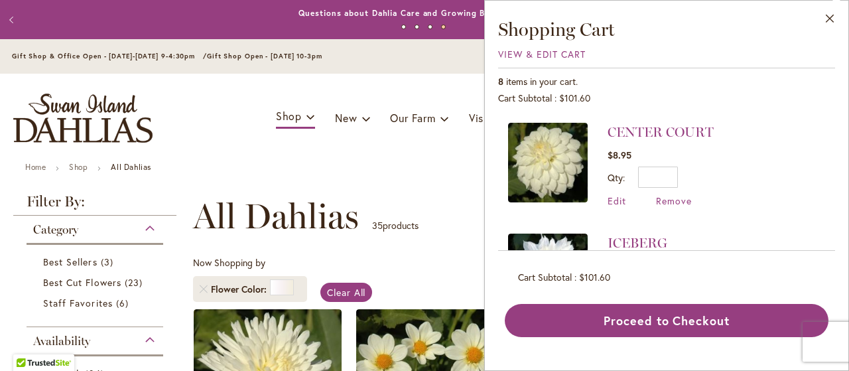
scroll to position [746, 0]
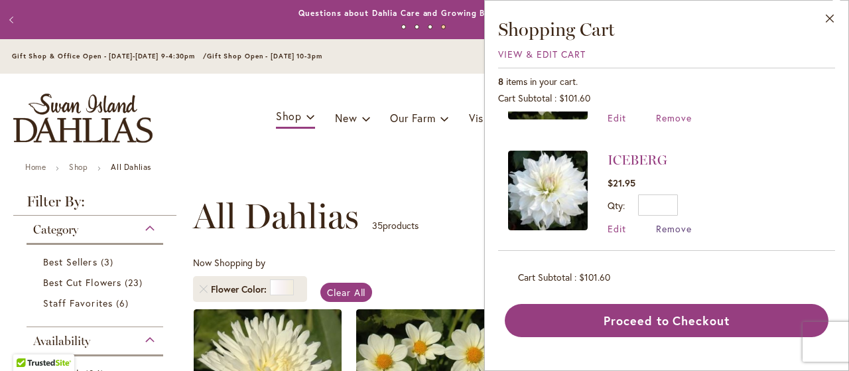
click at [683, 222] on span "Remove" at bounding box center [674, 228] width 36 height 13
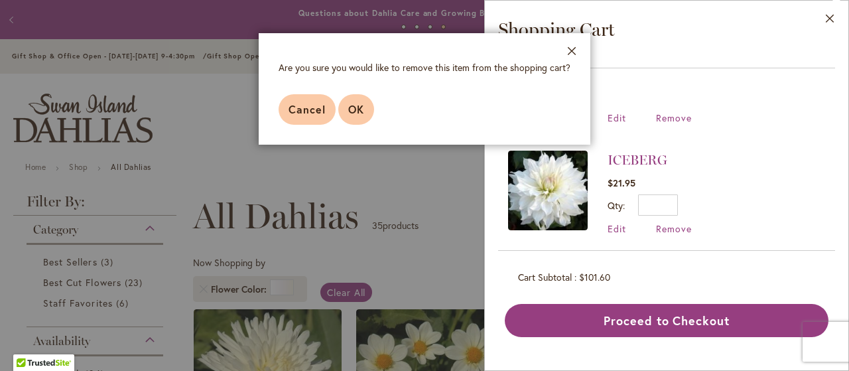
click at [357, 117] on button "OK" at bounding box center [356, 109] width 36 height 30
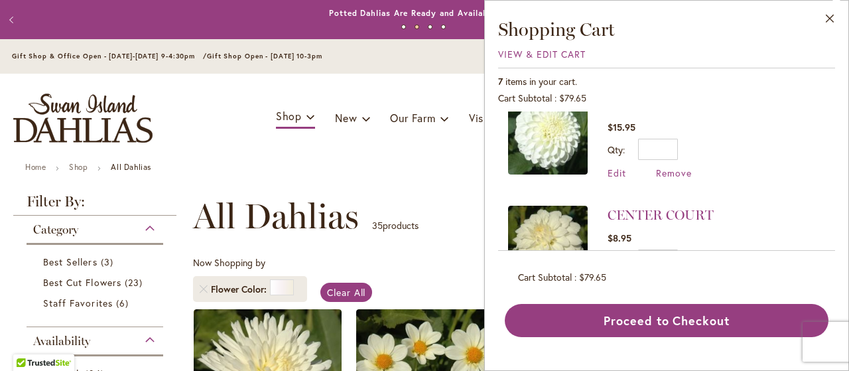
scroll to position [636, 0]
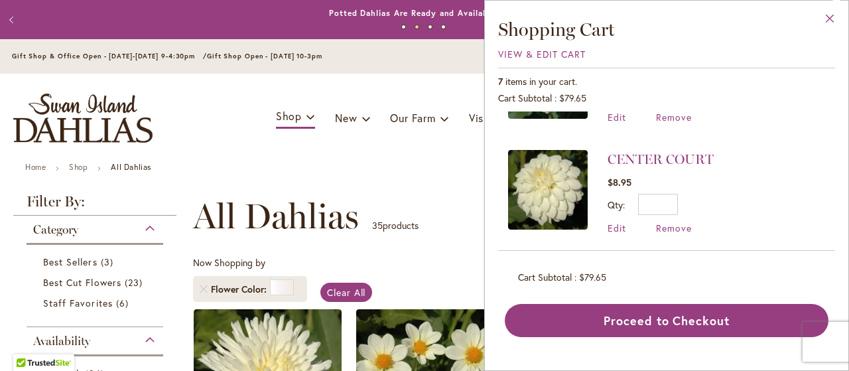
click at [829, 21] on button "Close" at bounding box center [829, 22] width 36 height 42
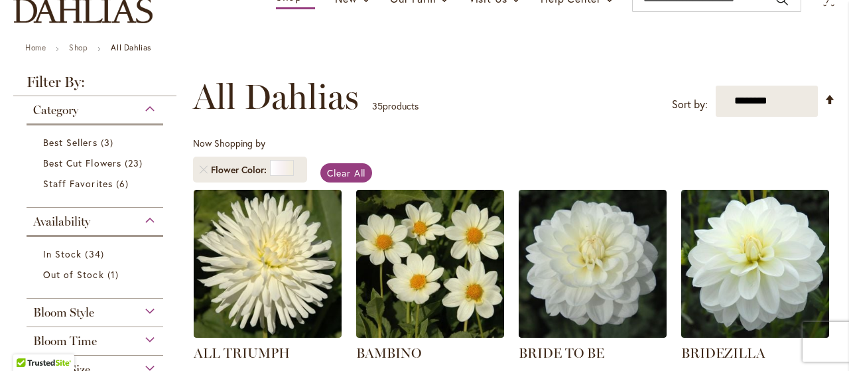
scroll to position [0, 0]
